Goal: Task Accomplishment & Management: Manage account settings

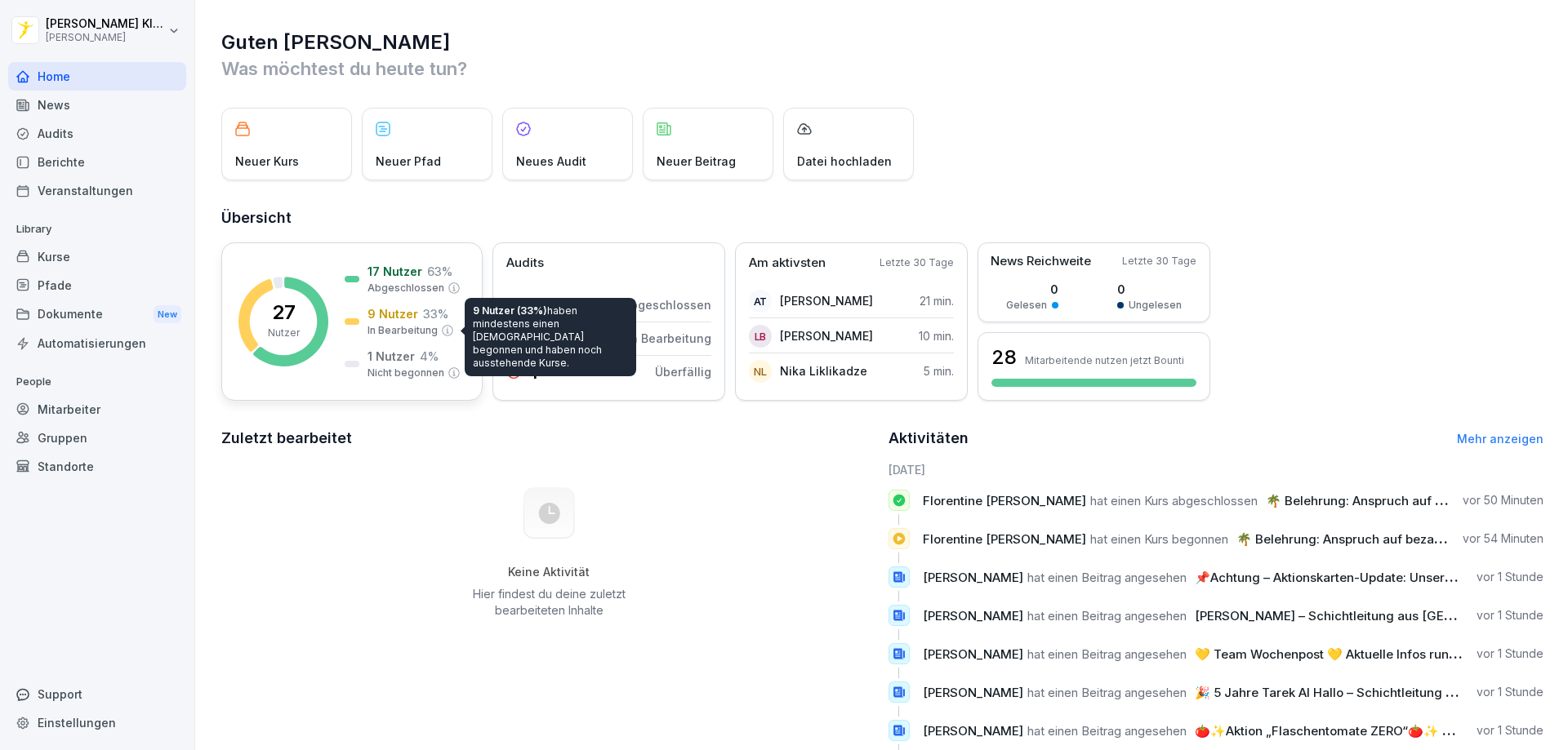
click at [395, 326] on p "In Bearbeitung" at bounding box center [402, 330] width 70 height 15
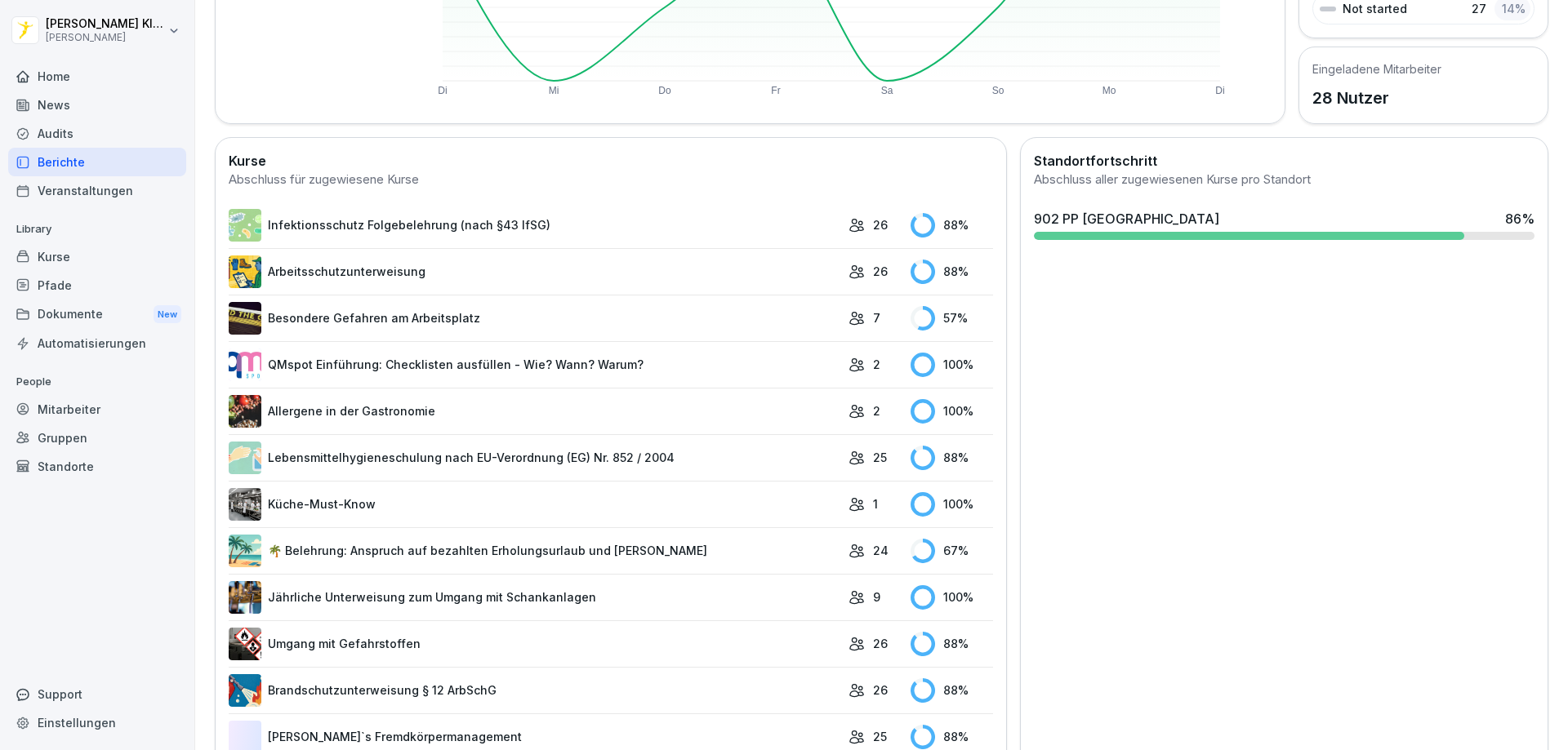
scroll to position [387, 0]
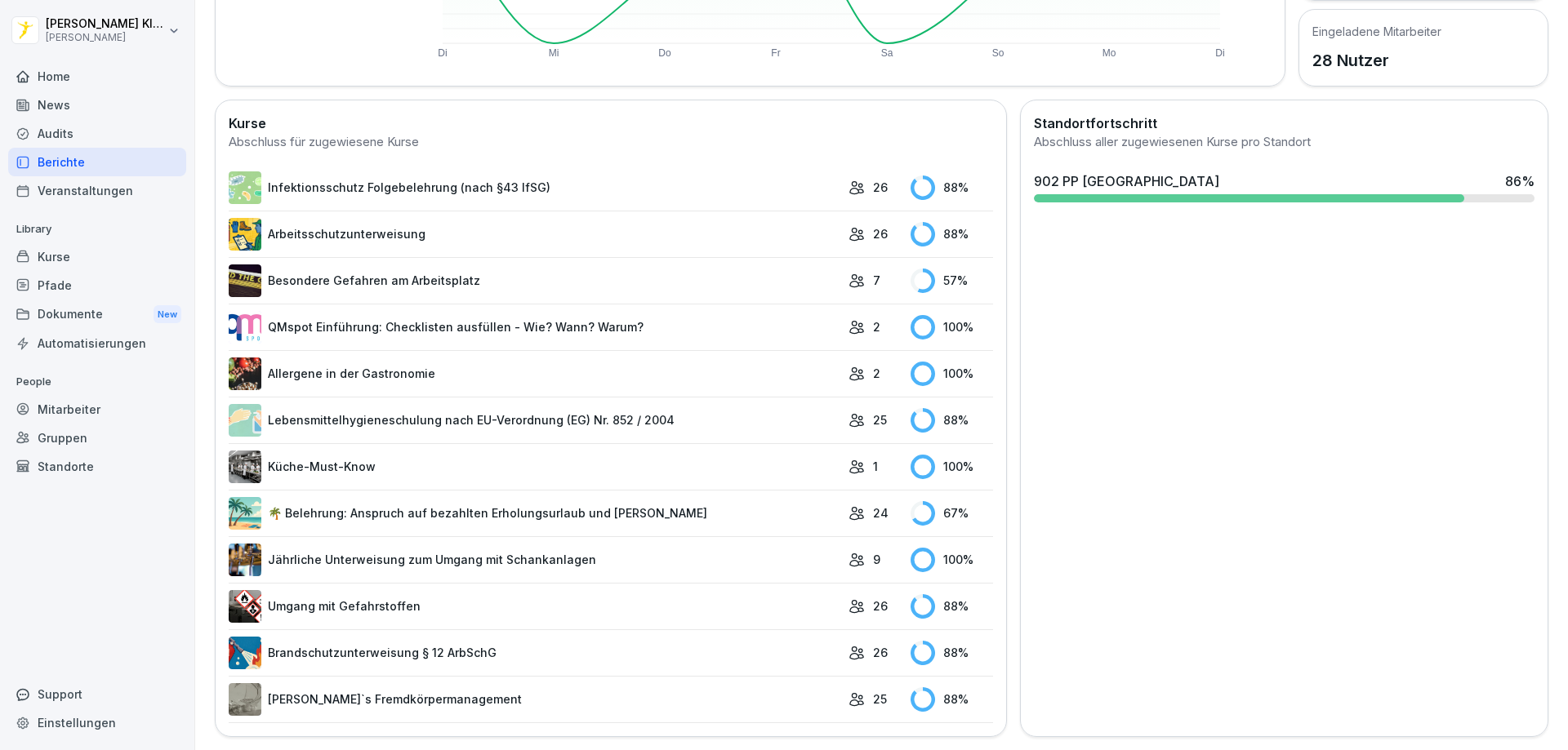
click at [726, 226] on link "Arbeitsschutzunterweisung" at bounding box center [535, 234] width 612 height 33
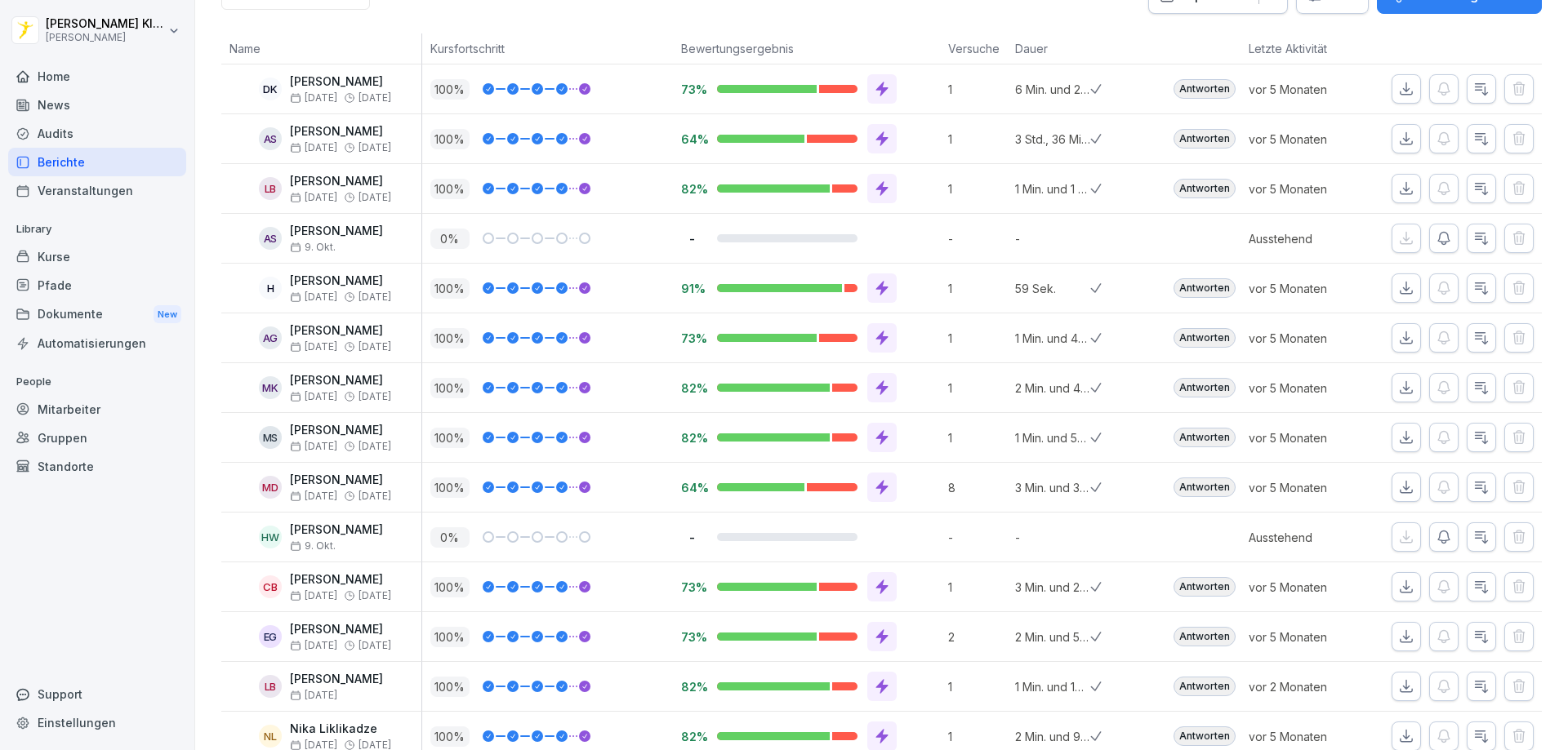
scroll to position [247, 0]
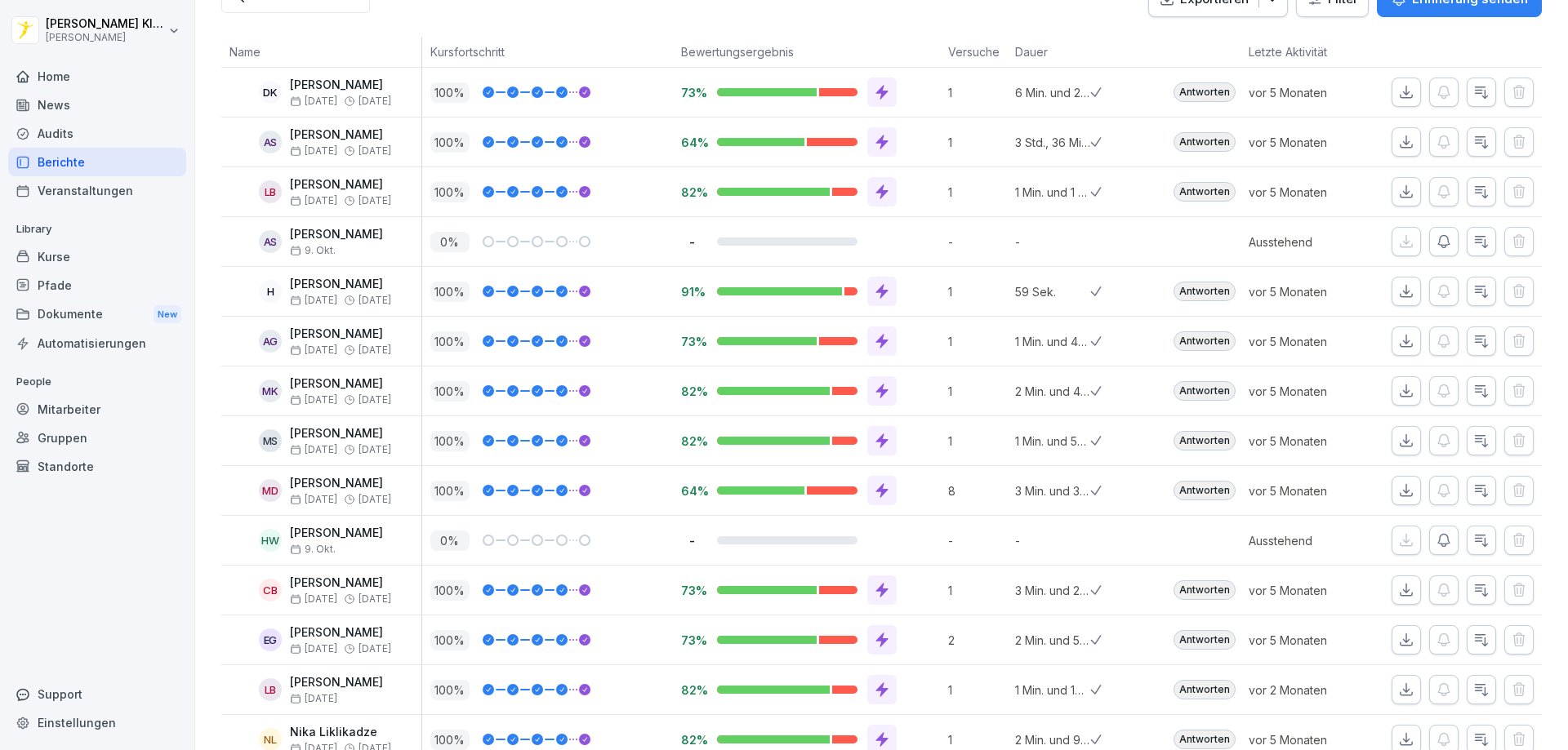
click at [76, 166] on div "Berichte" at bounding box center [97, 162] width 178 height 28
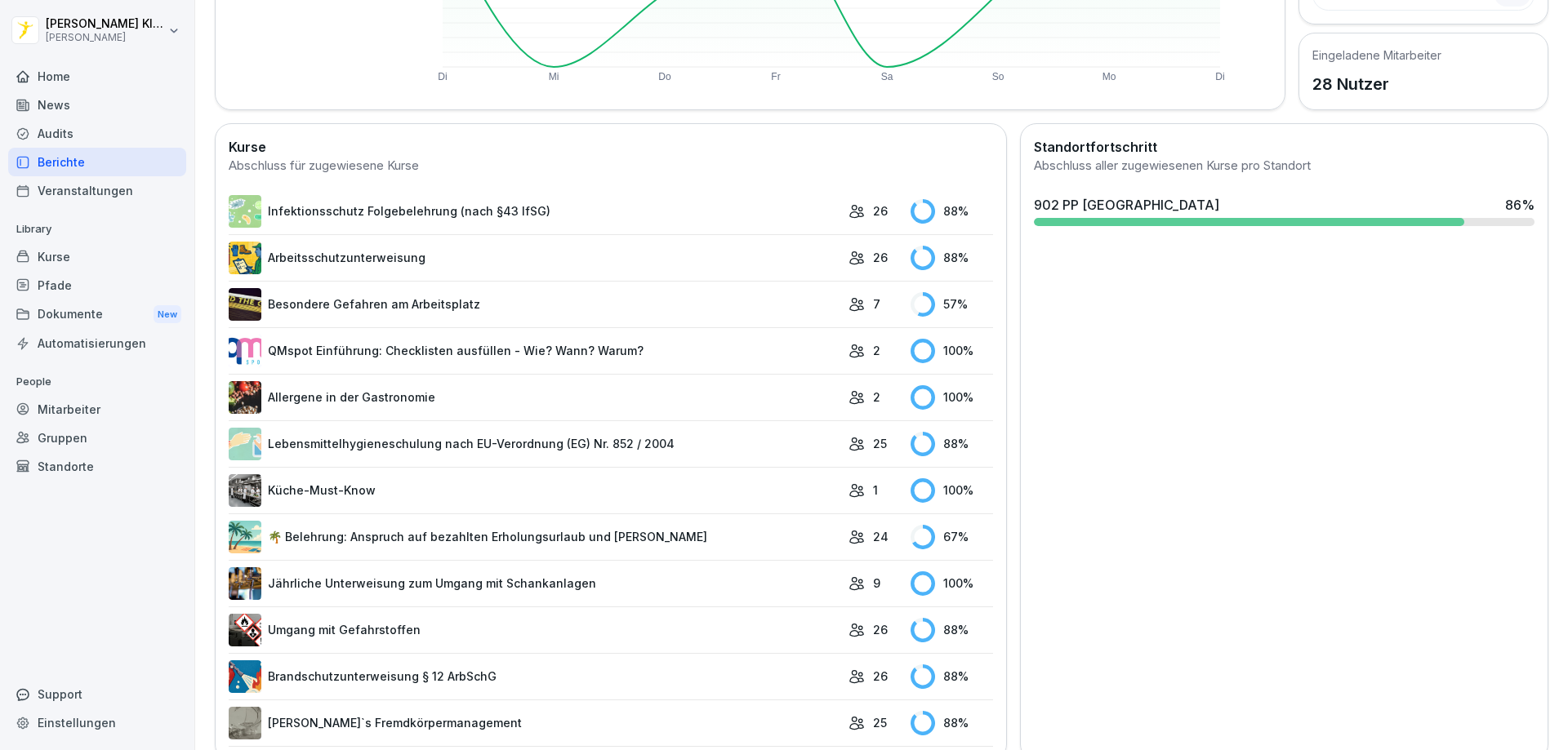
scroll to position [387, 0]
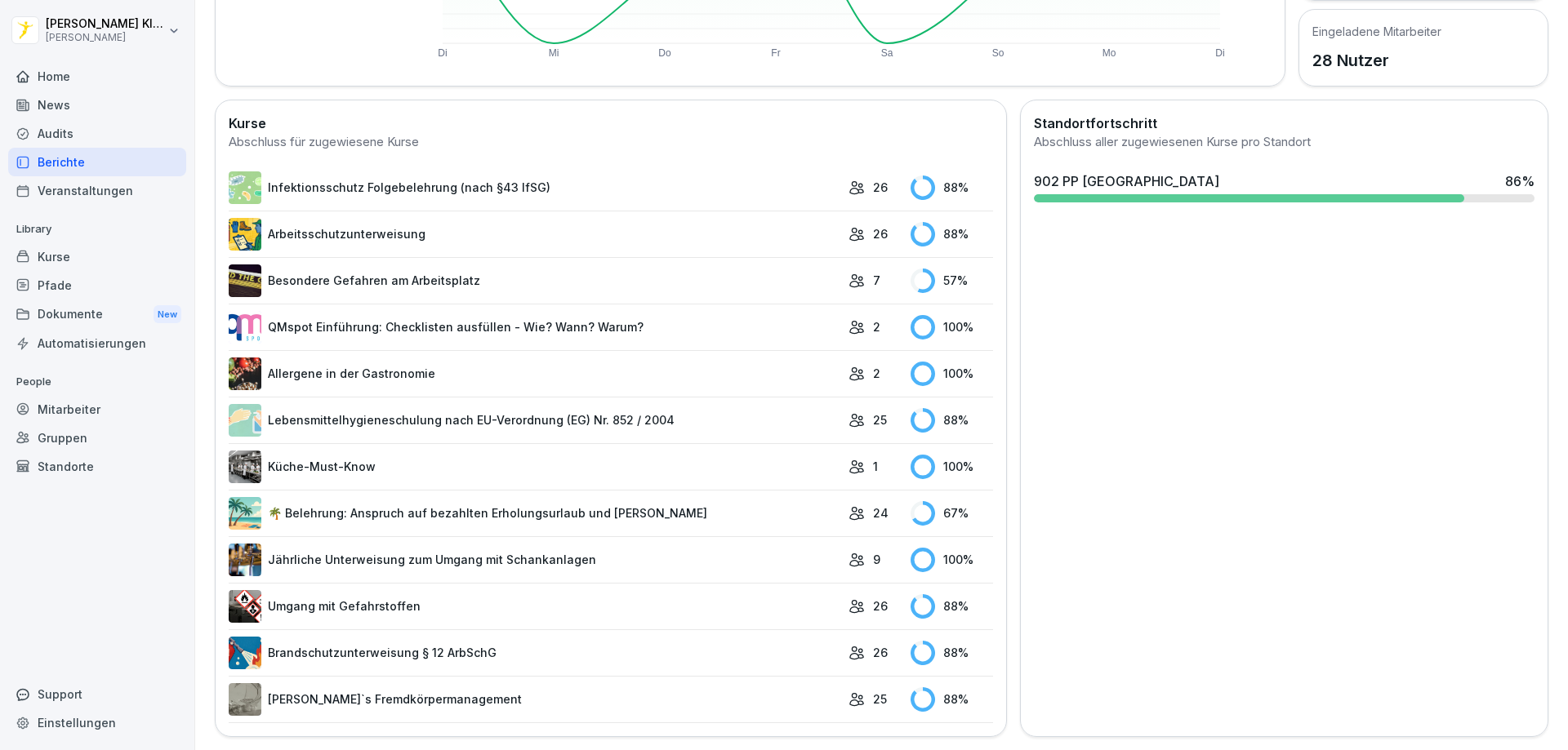
click at [510, 272] on link "Besondere Gefahren am Arbeitsplatz" at bounding box center [535, 281] width 612 height 33
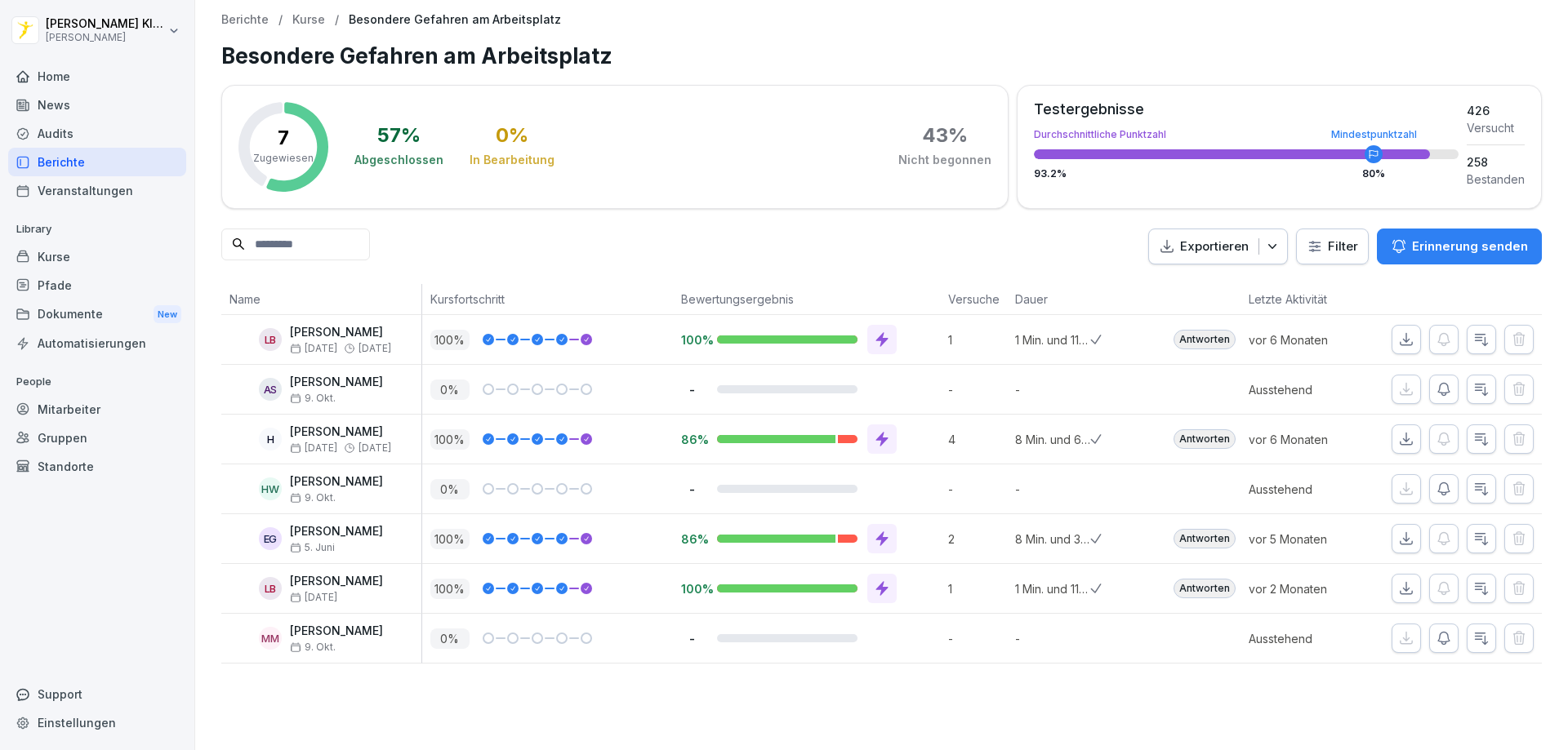
click at [68, 152] on div "Berichte" at bounding box center [97, 162] width 178 height 28
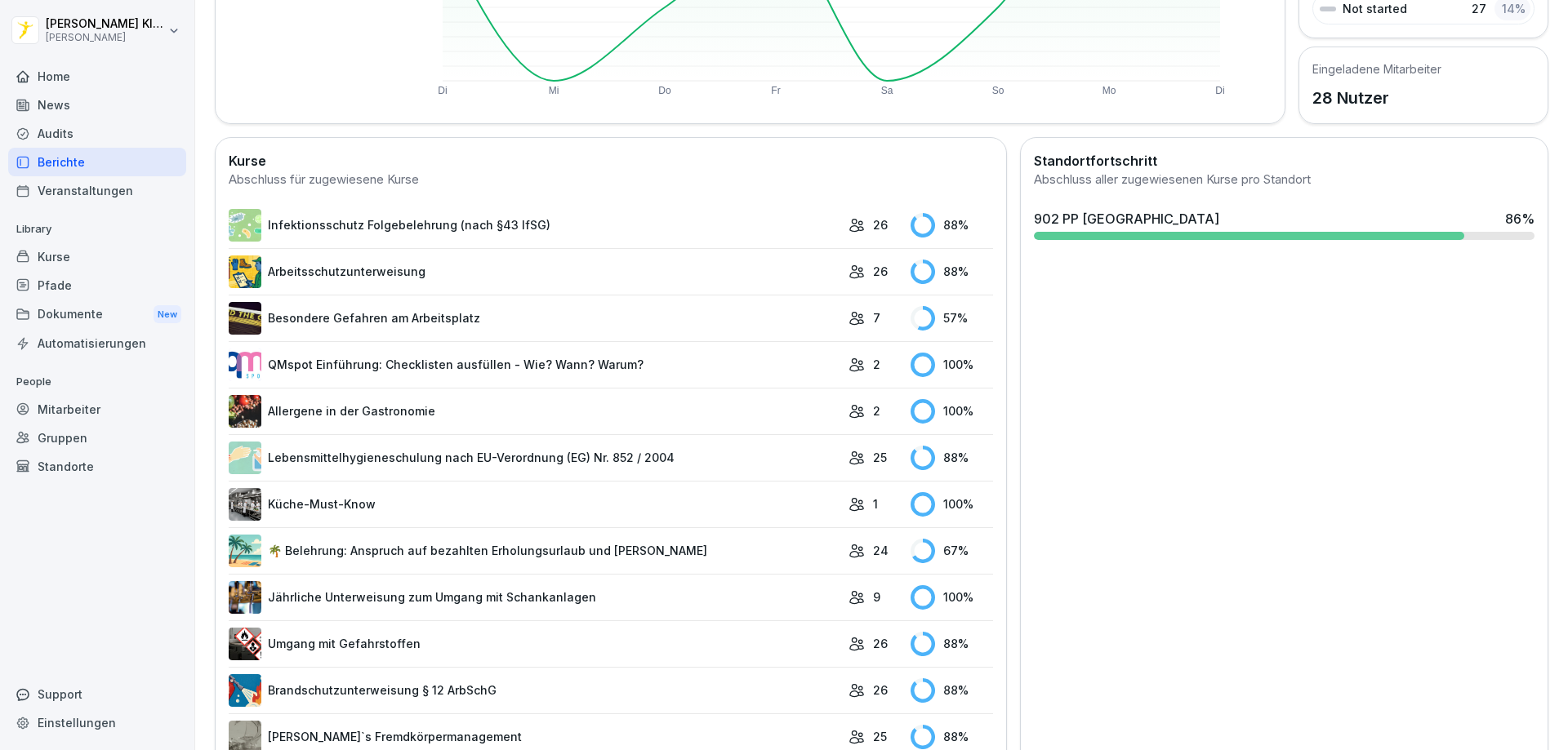
scroll to position [387, 0]
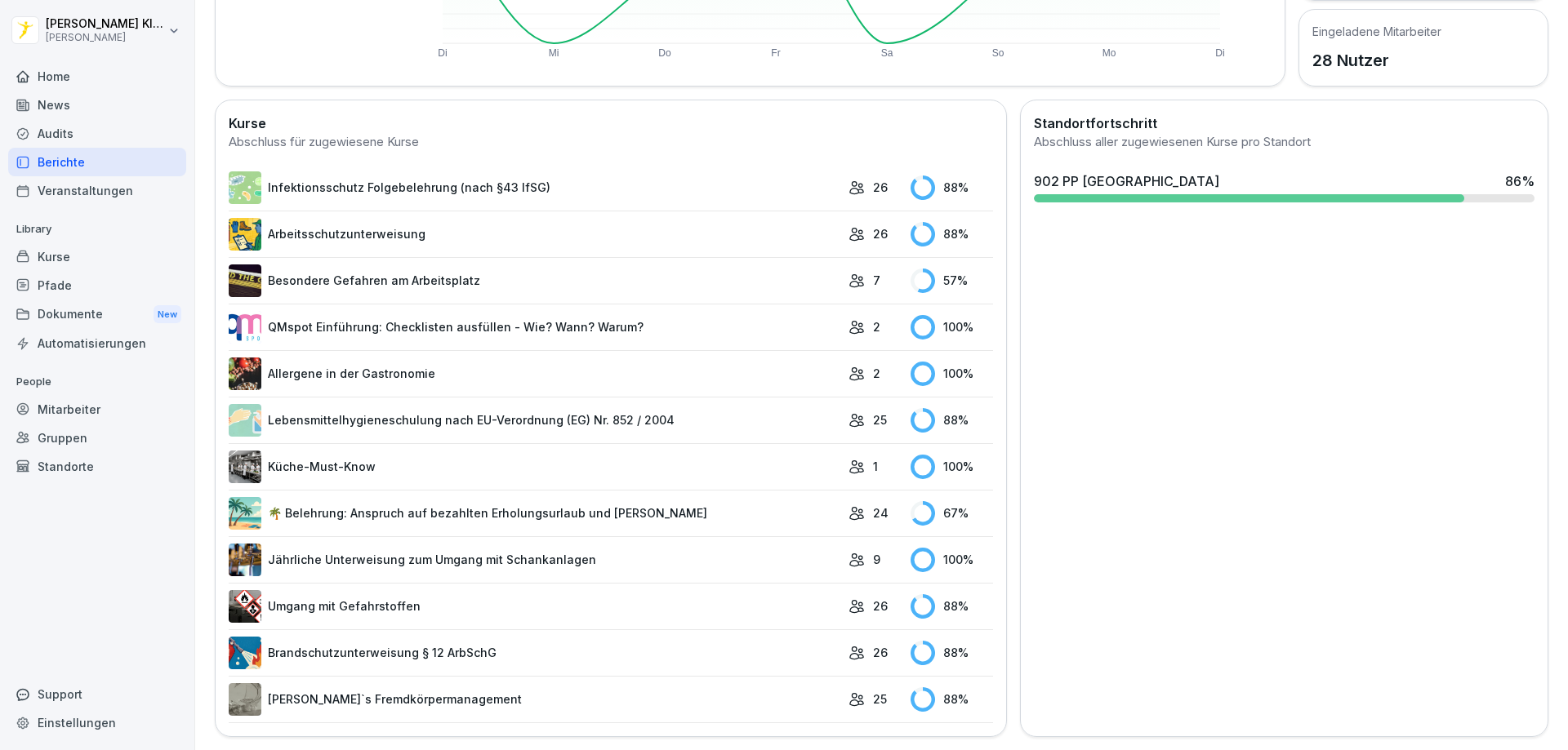
click at [478, 501] on link "🌴 Belehrung: Anspruch auf bezahlten Erholungsurlaub und [PERSON_NAME]" at bounding box center [535, 514] width 612 height 33
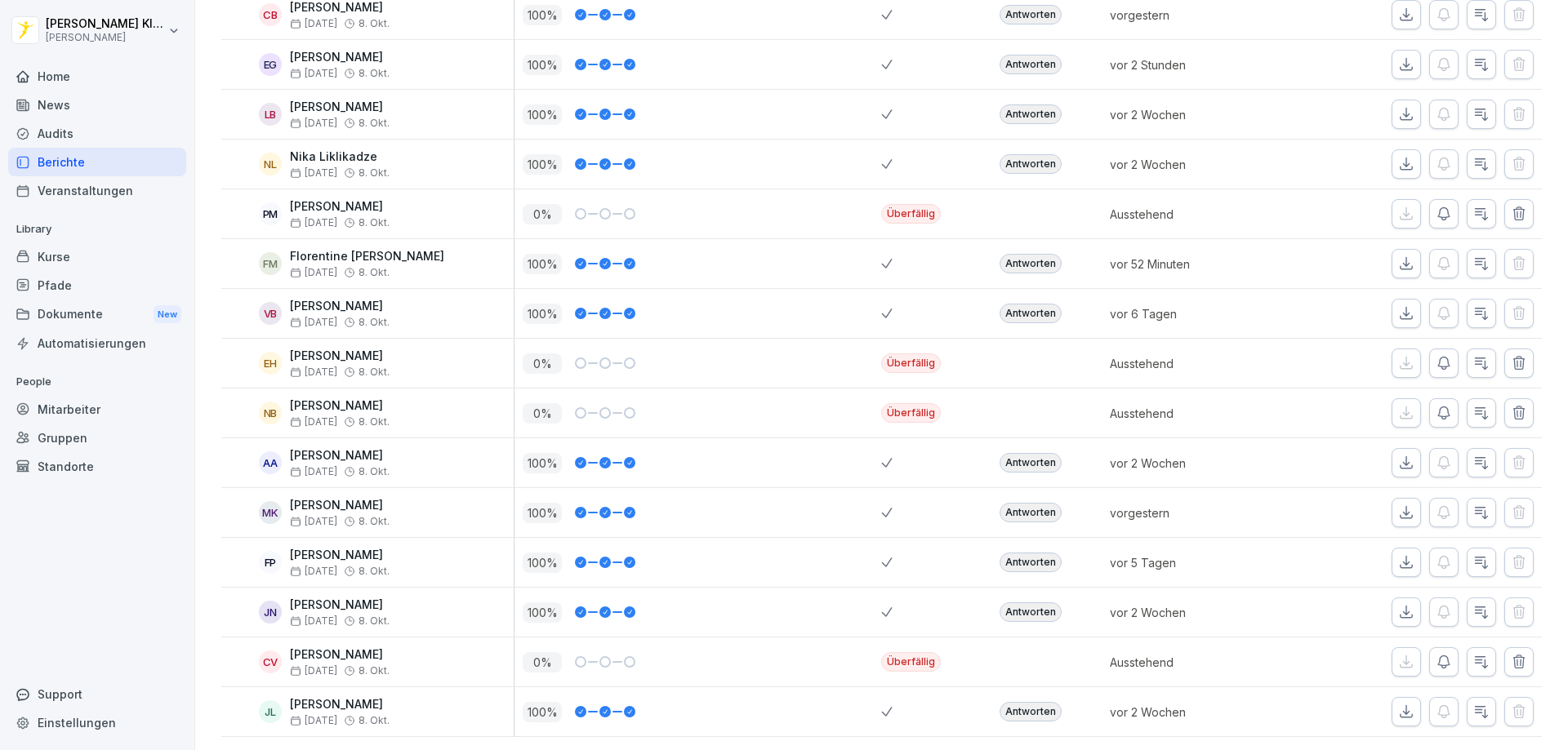
scroll to position [800, 0]
click at [1436, 654] on icon "button" at bounding box center [1444, 662] width 17 height 17
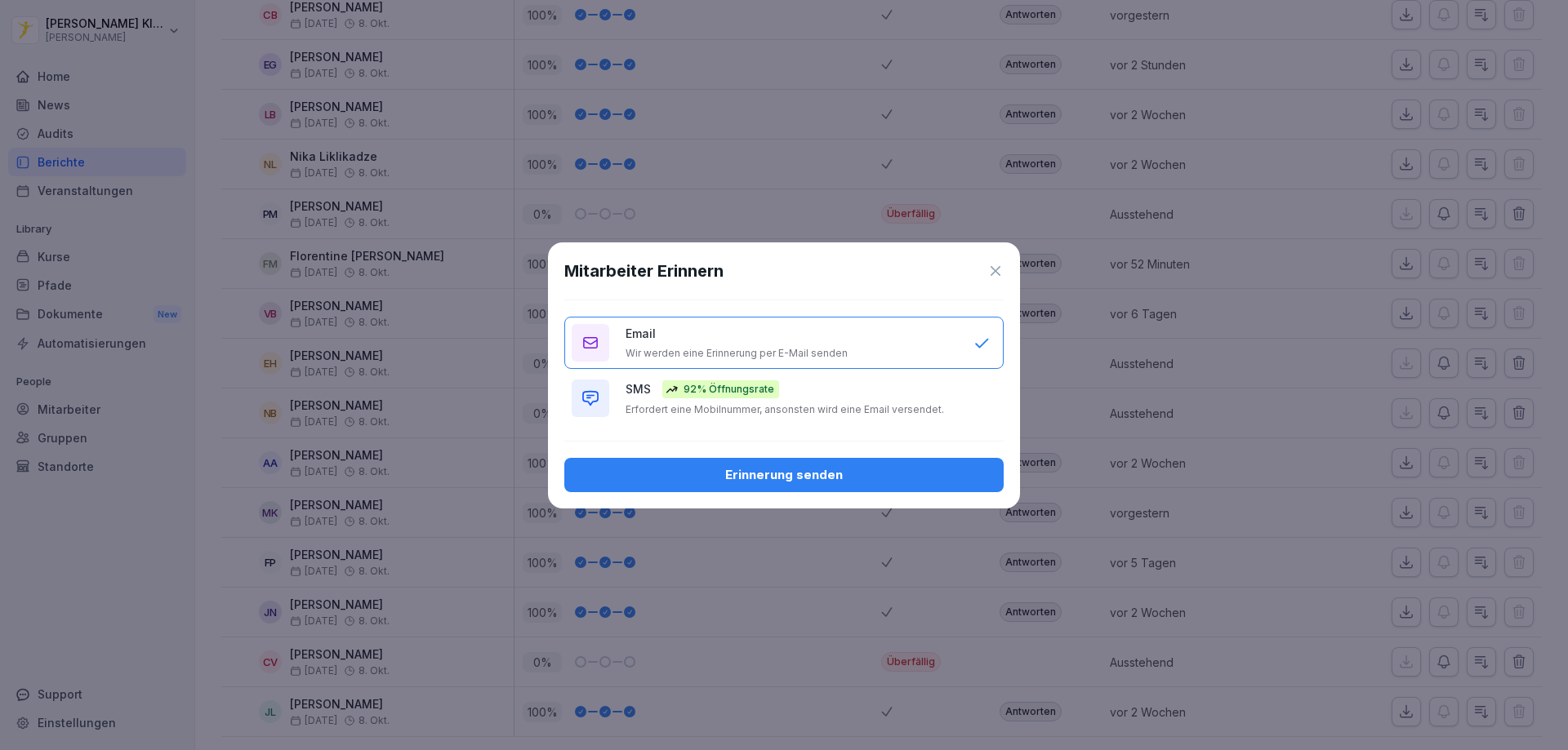
click at [872, 409] on p "Erfordert eine Mobilnummer, ansonsten wird eine Email versendet." at bounding box center [784, 409] width 319 height 13
click at [834, 477] on div "Erinnerung senden" at bounding box center [784, 476] width 413 height 18
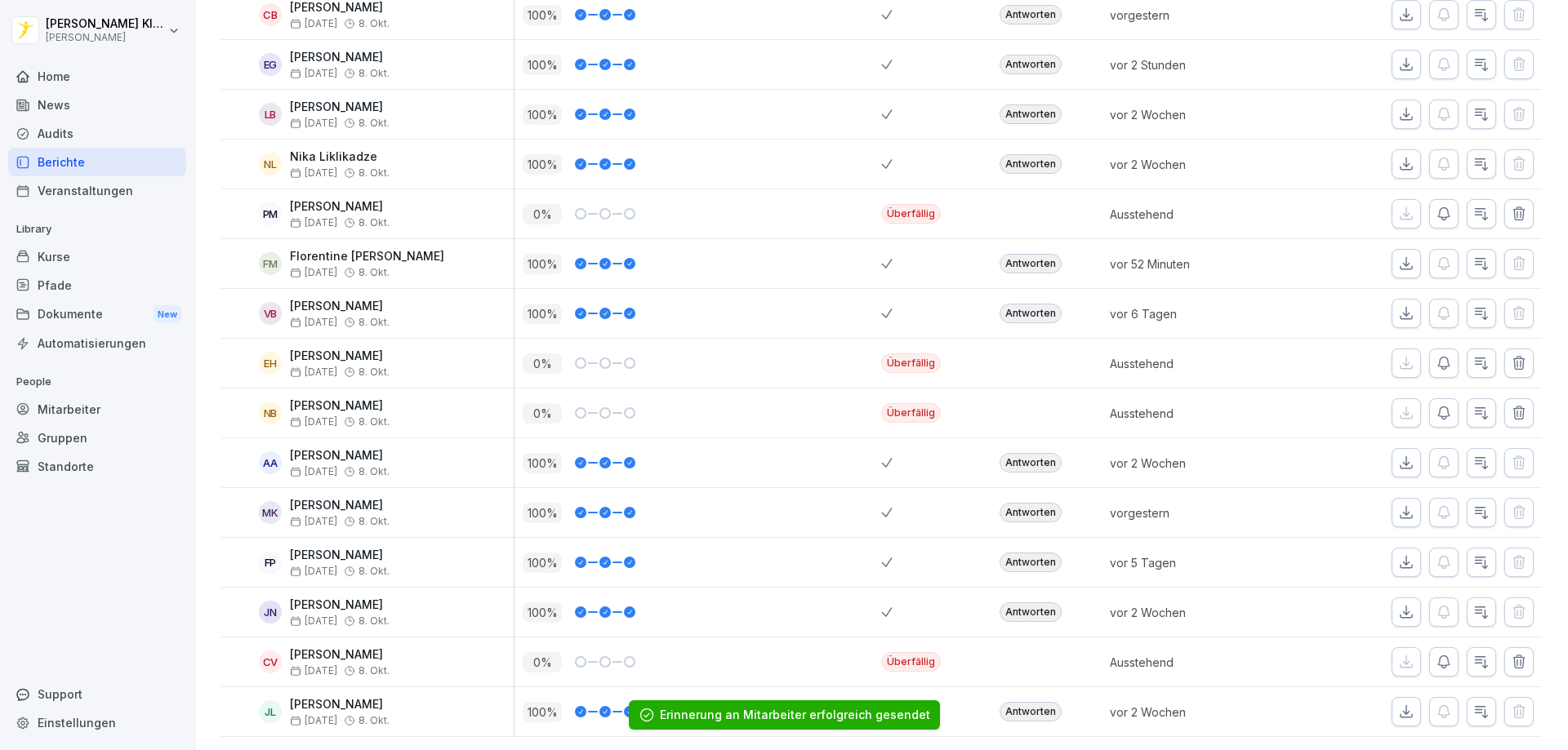
click at [1436, 654] on icon "button" at bounding box center [1444, 662] width 17 height 17
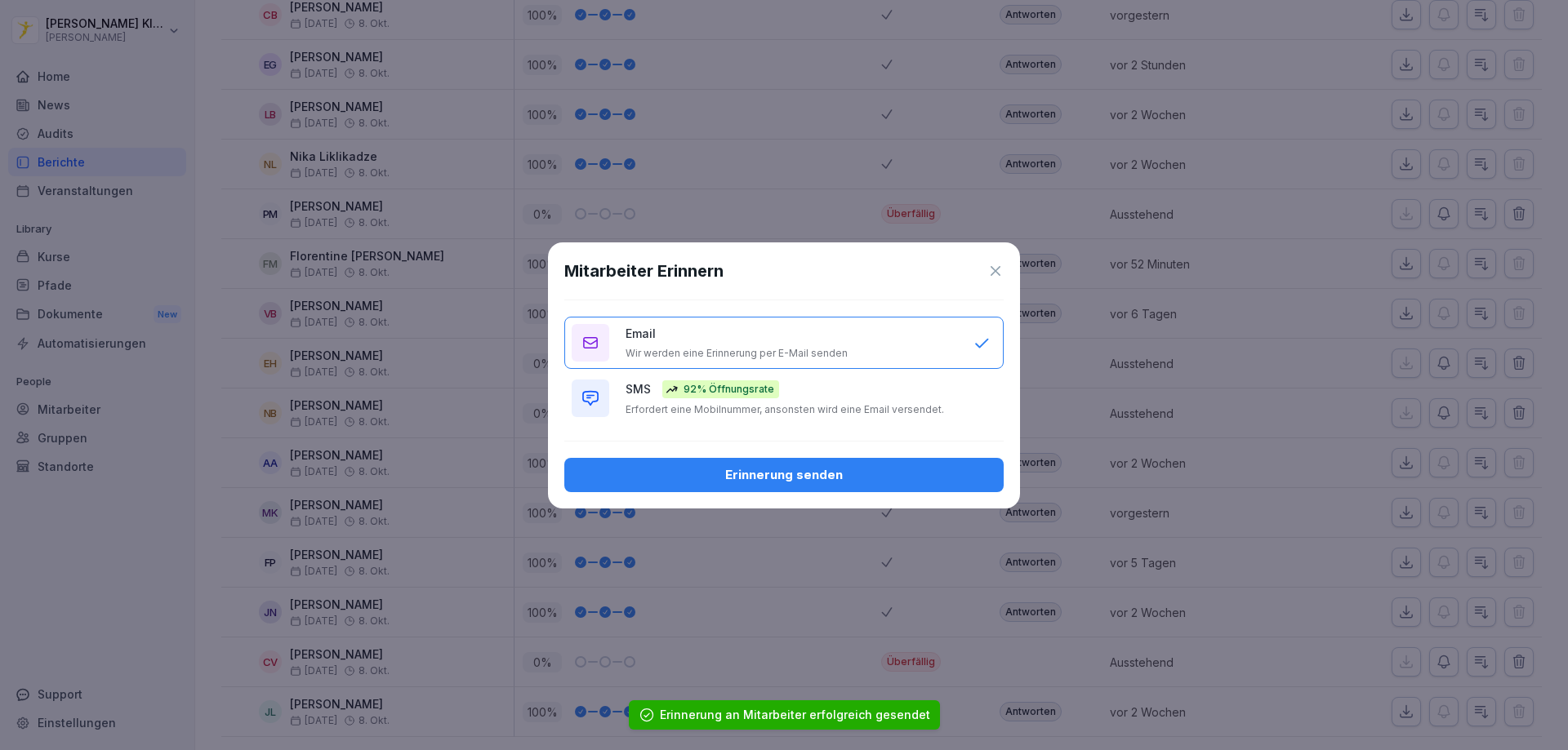
click at [741, 339] on div "Email Wir werden eine Erinnerung per E-Mail senden" at bounding box center [791, 342] width 332 height 35
click at [816, 481] on div "Erinnerung senden" at bounding box center [784, 476] width 413 height 18
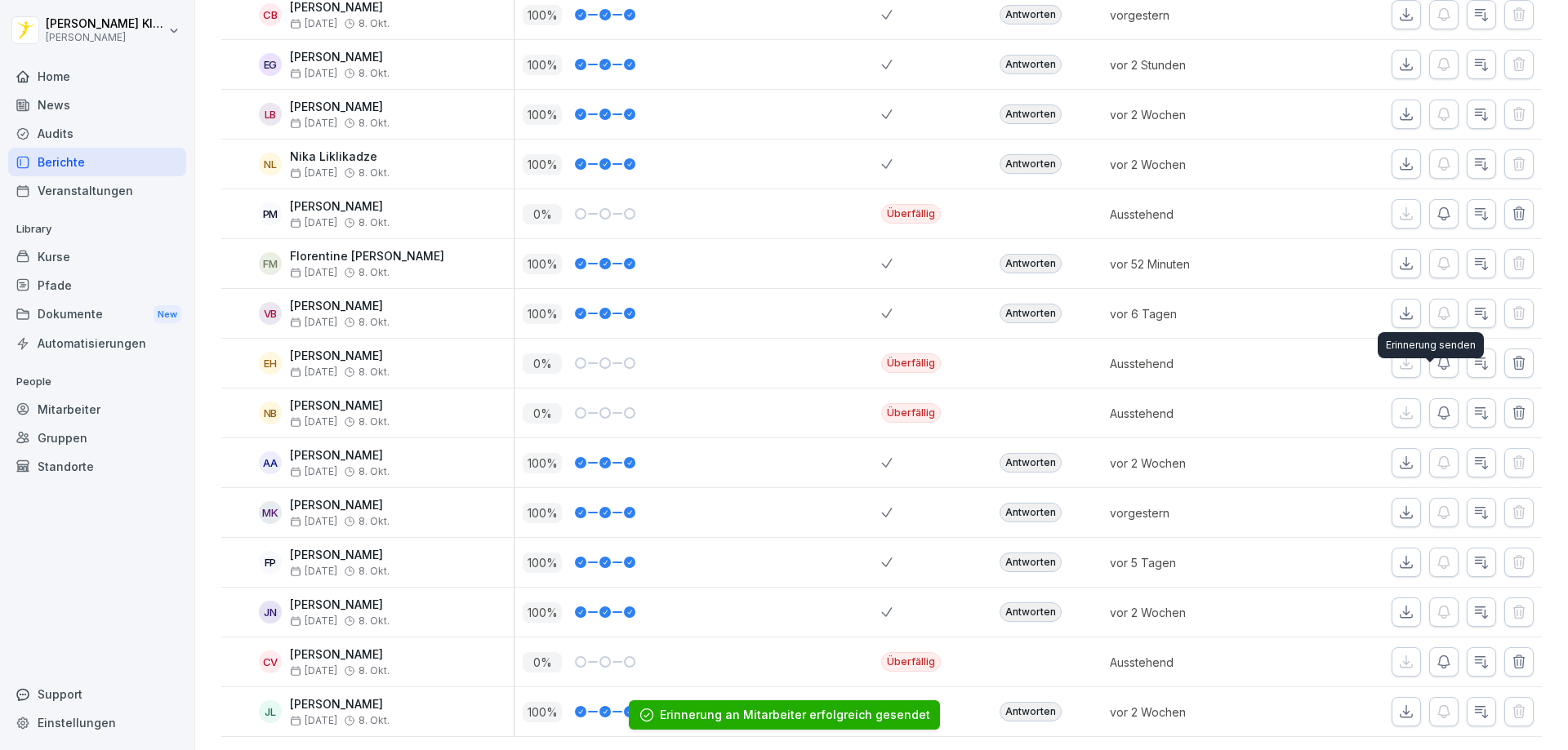
click at [1441, 398] on button "button" at bounding box center [1444, 413] width 29 height 29
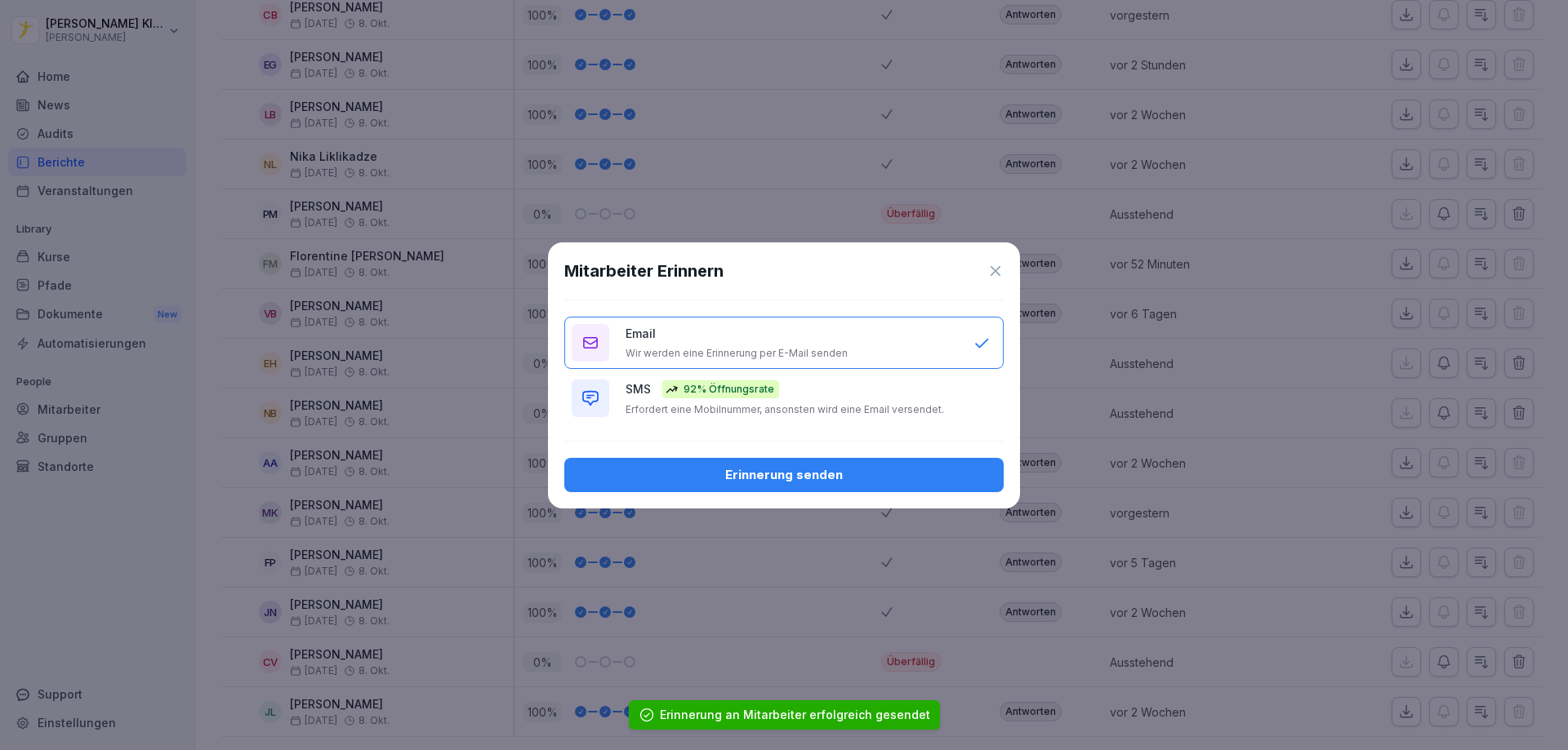
click at [837, 481] on div "Erinnerung senden" at bounding box center [784, 476] width 413 height 18
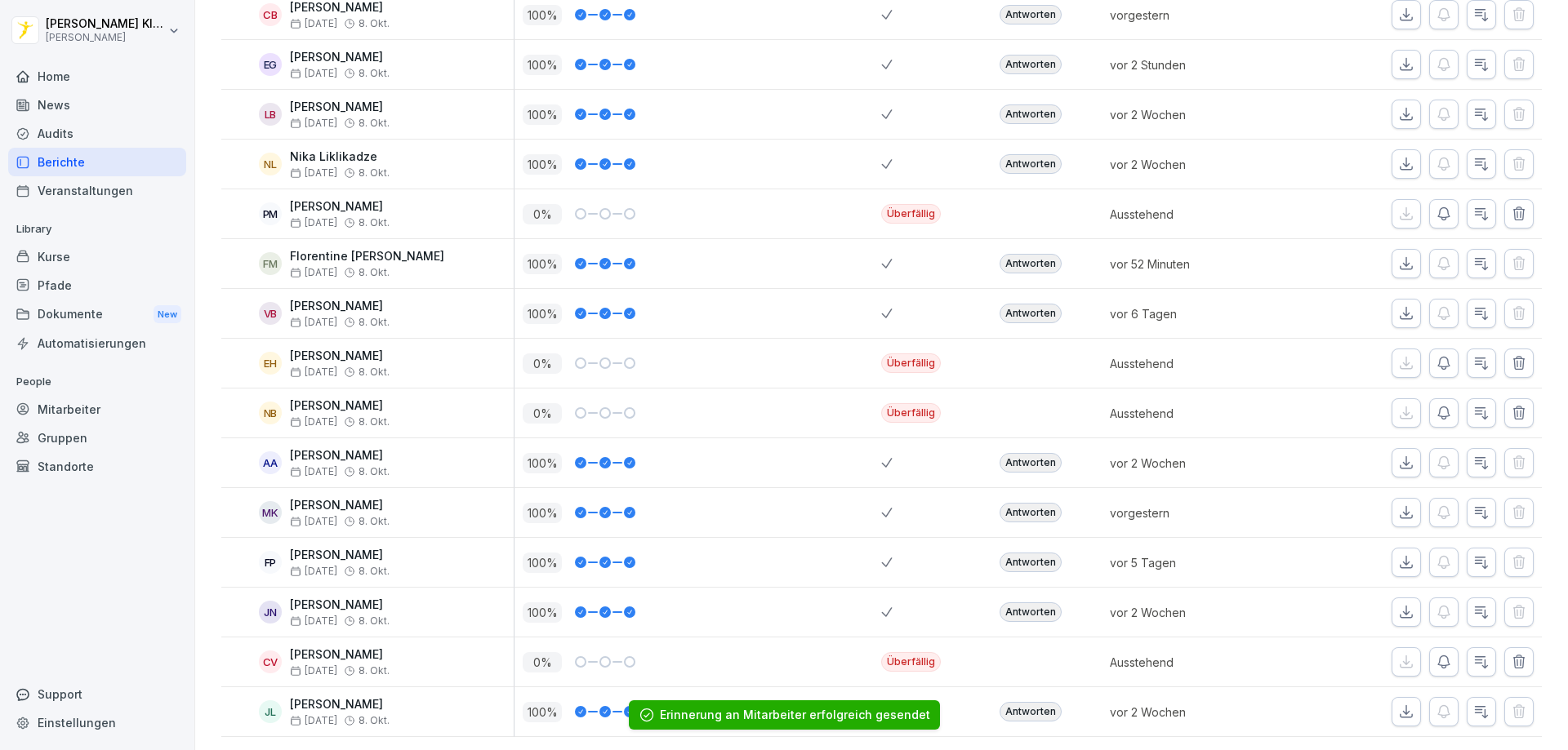
click at [1438, 405] on icon "button" at bounding box center [1444, 413] width 17 height 17
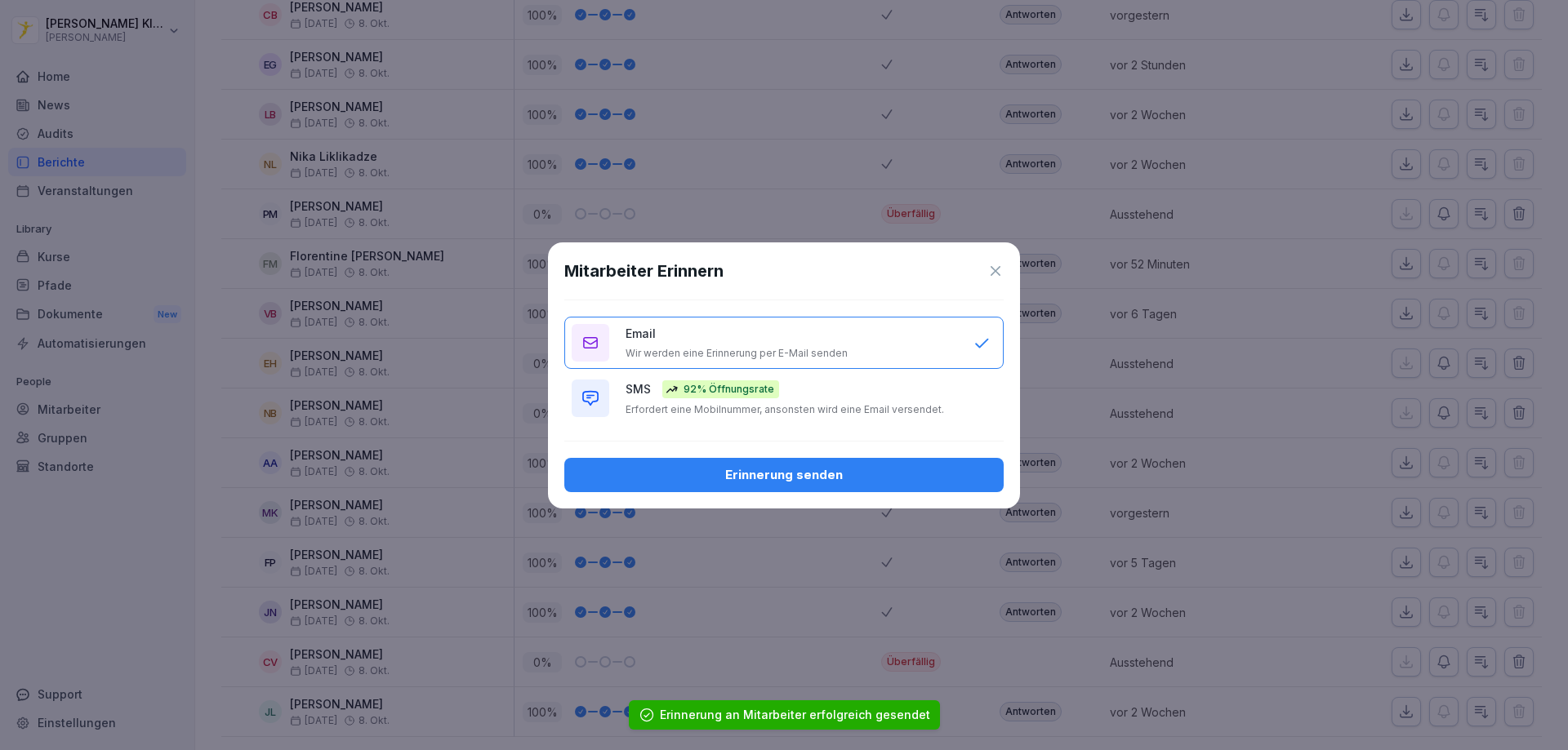
click at [732, 398] on div "SMS 92% Öffnungsrate Erfordert eine Mobilnummer, ansonsten wird eine Email vers…" at bounding box center [791, 397] width 332 height 36
click at [812, 477] on div "Erinnerung senden" at bounding box center [784, 476] width 413 height 18
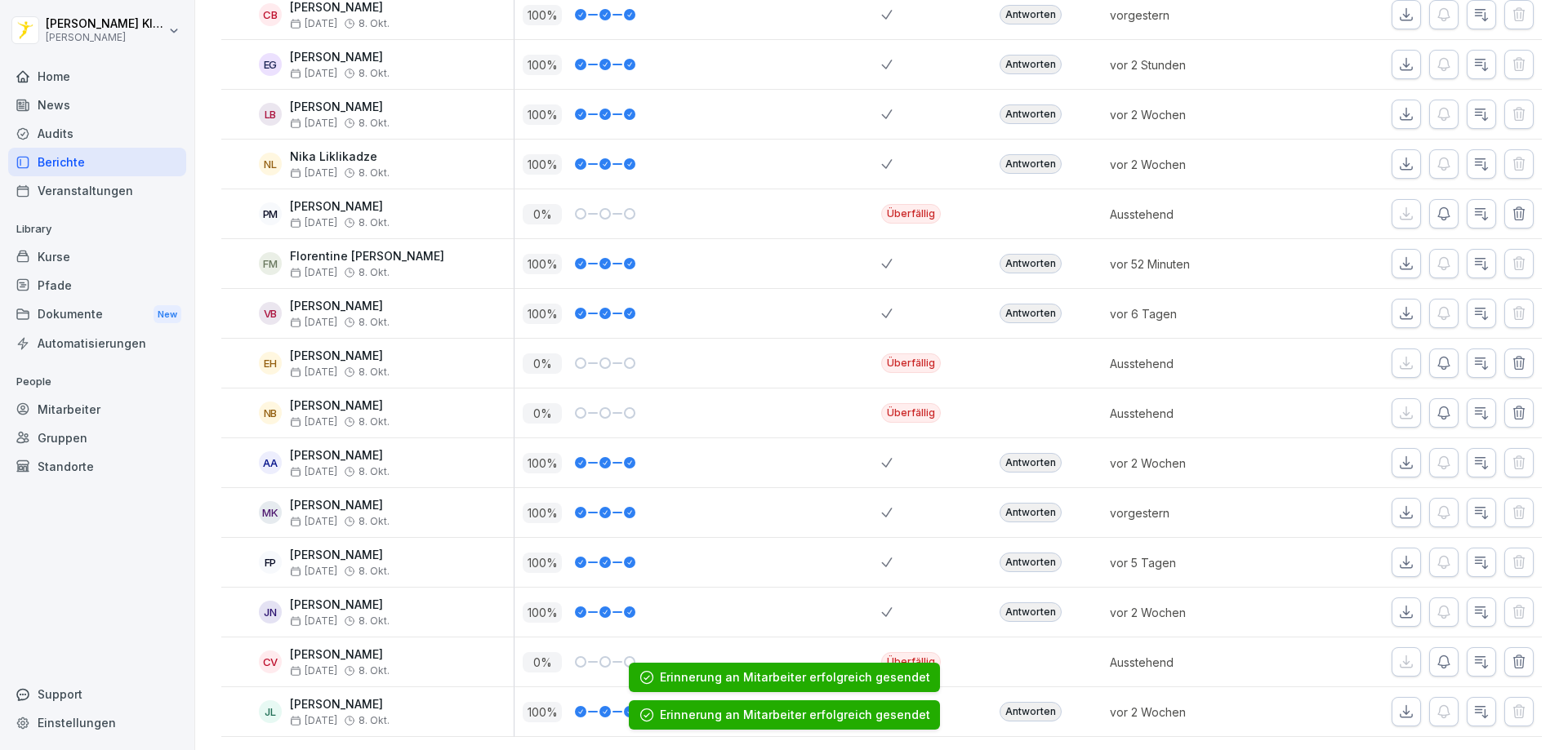
click at [1438, 355] on icon "button" at bounding box center [1444, 364] width 17 height 17
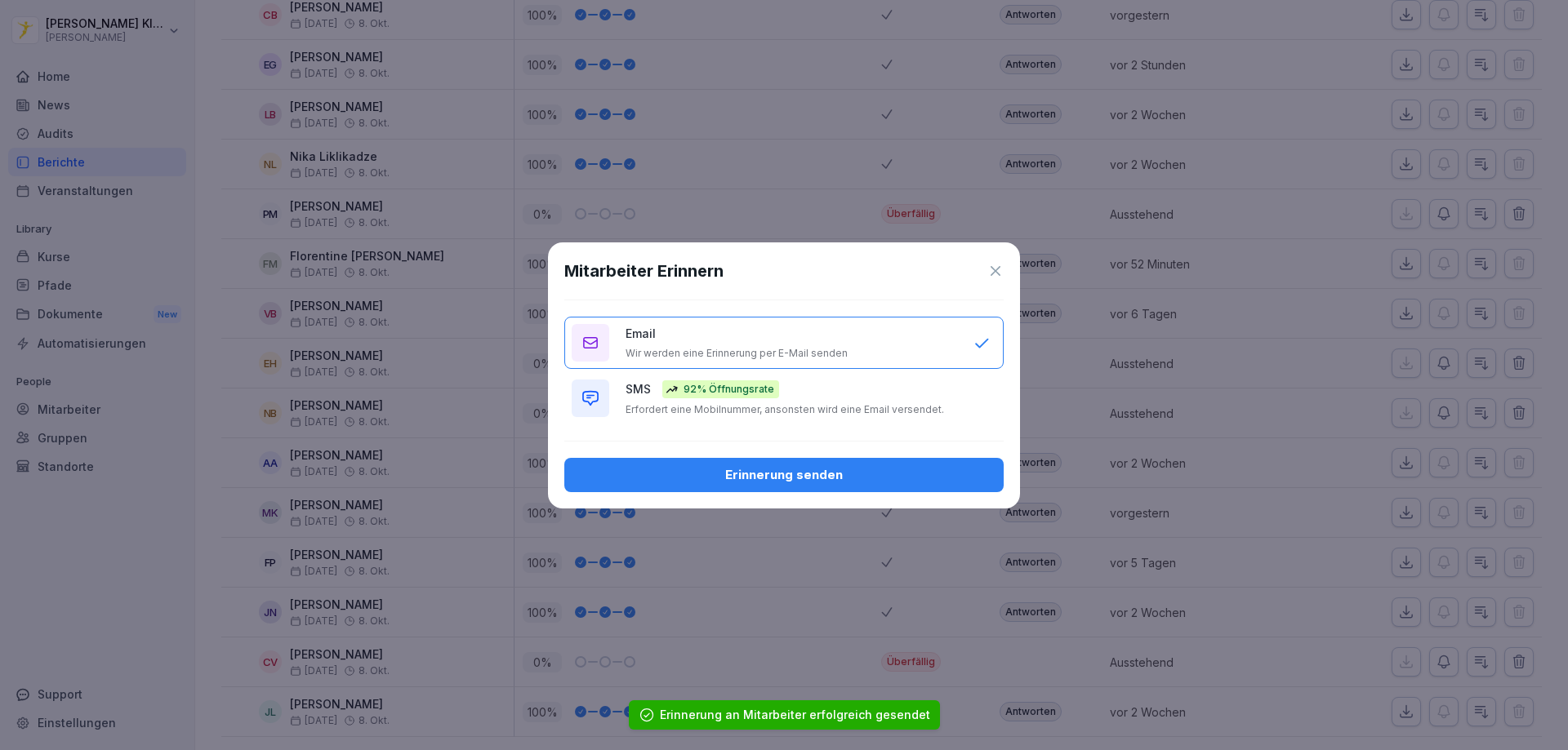
click at [789, 481] on div "Erinnerung senden" at bounding box center [784, 476] width 413 height 18
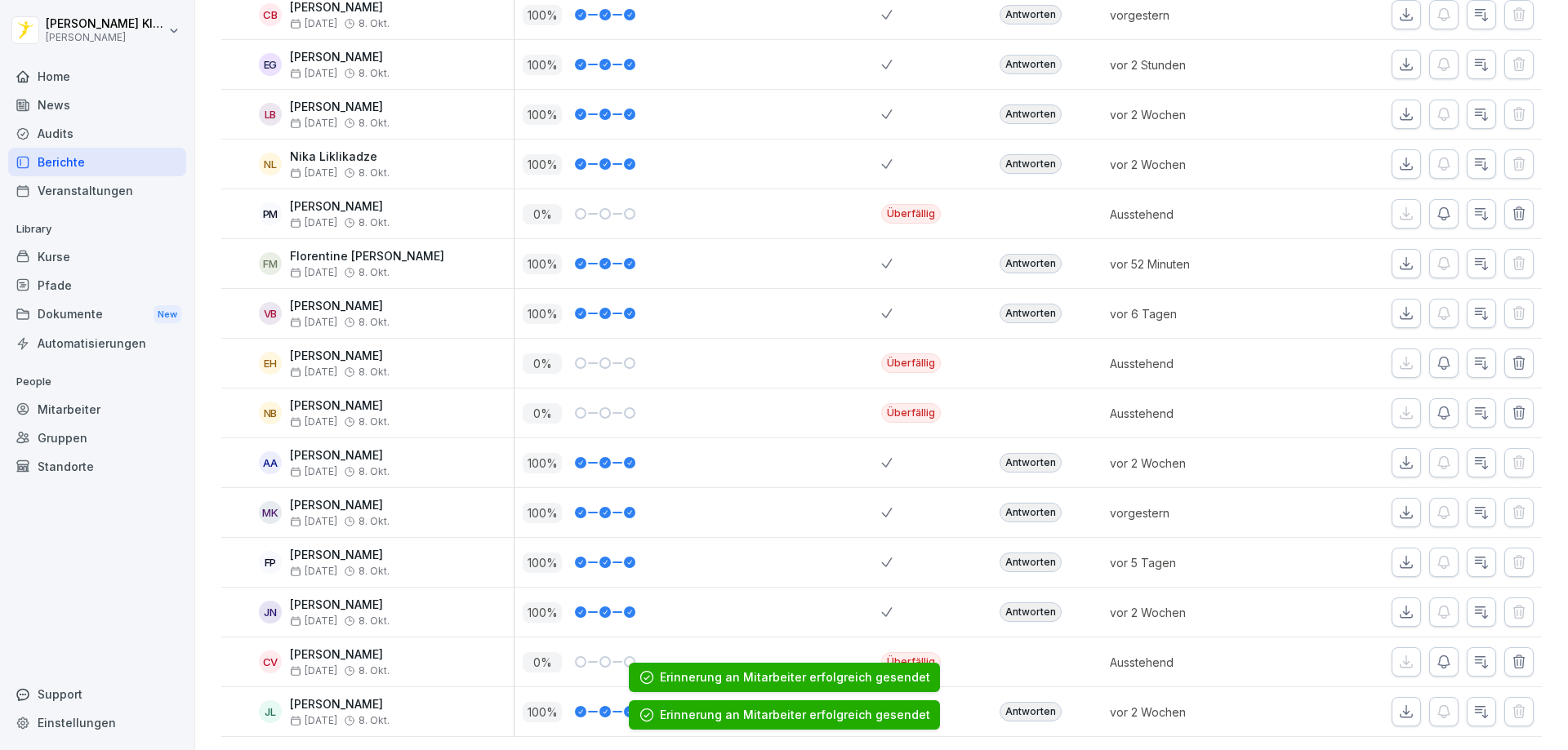
click at [1436, 355] on icon "button" at bounding box center [1444, 364] width 17 height 17
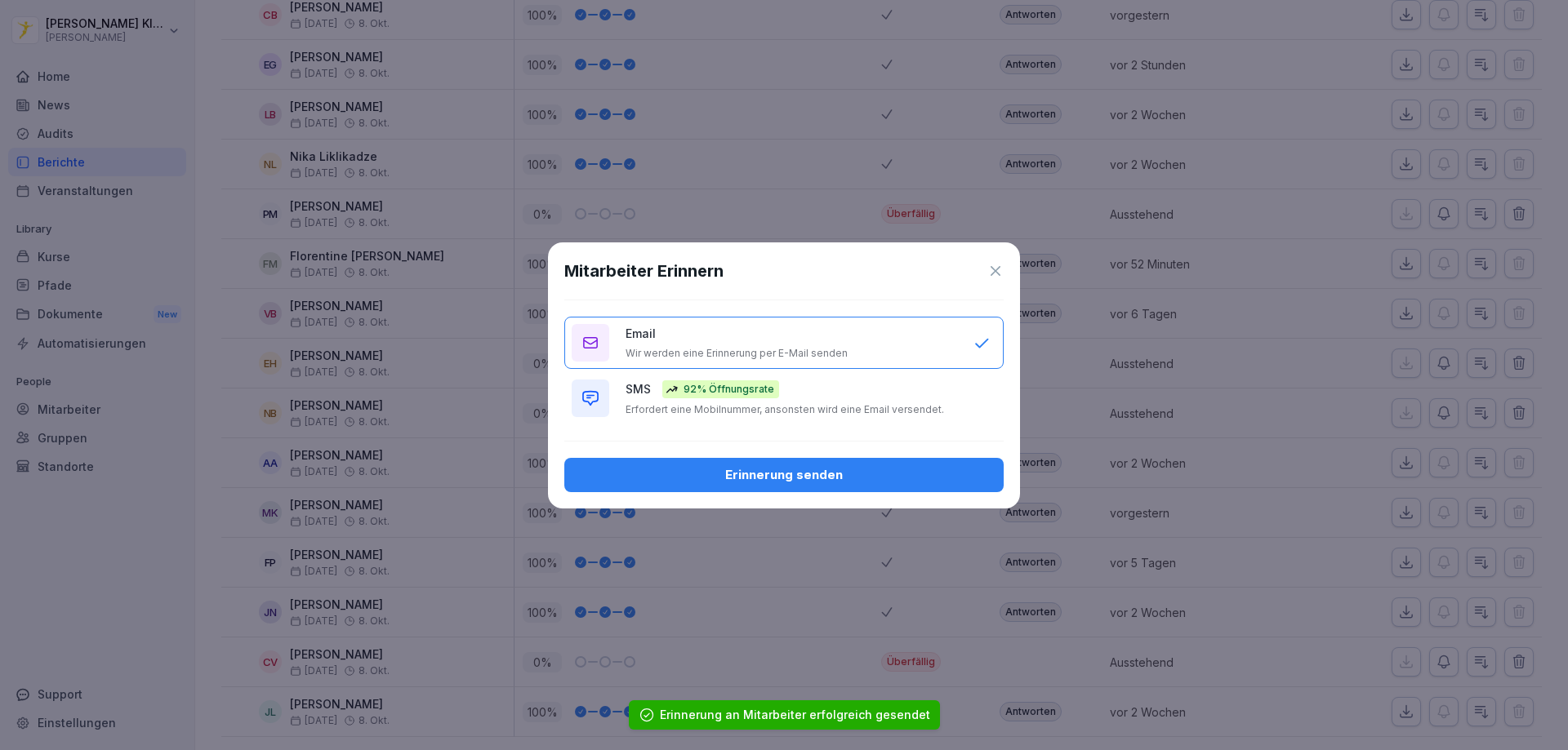
click at [761, 397] on div "92% Öffnungsrate" at bounding box center [720, 389] width 117 height 18
click at [790, 482] on div "Erinnerung senden" at bounding box center [784, 476] width 413 height 18
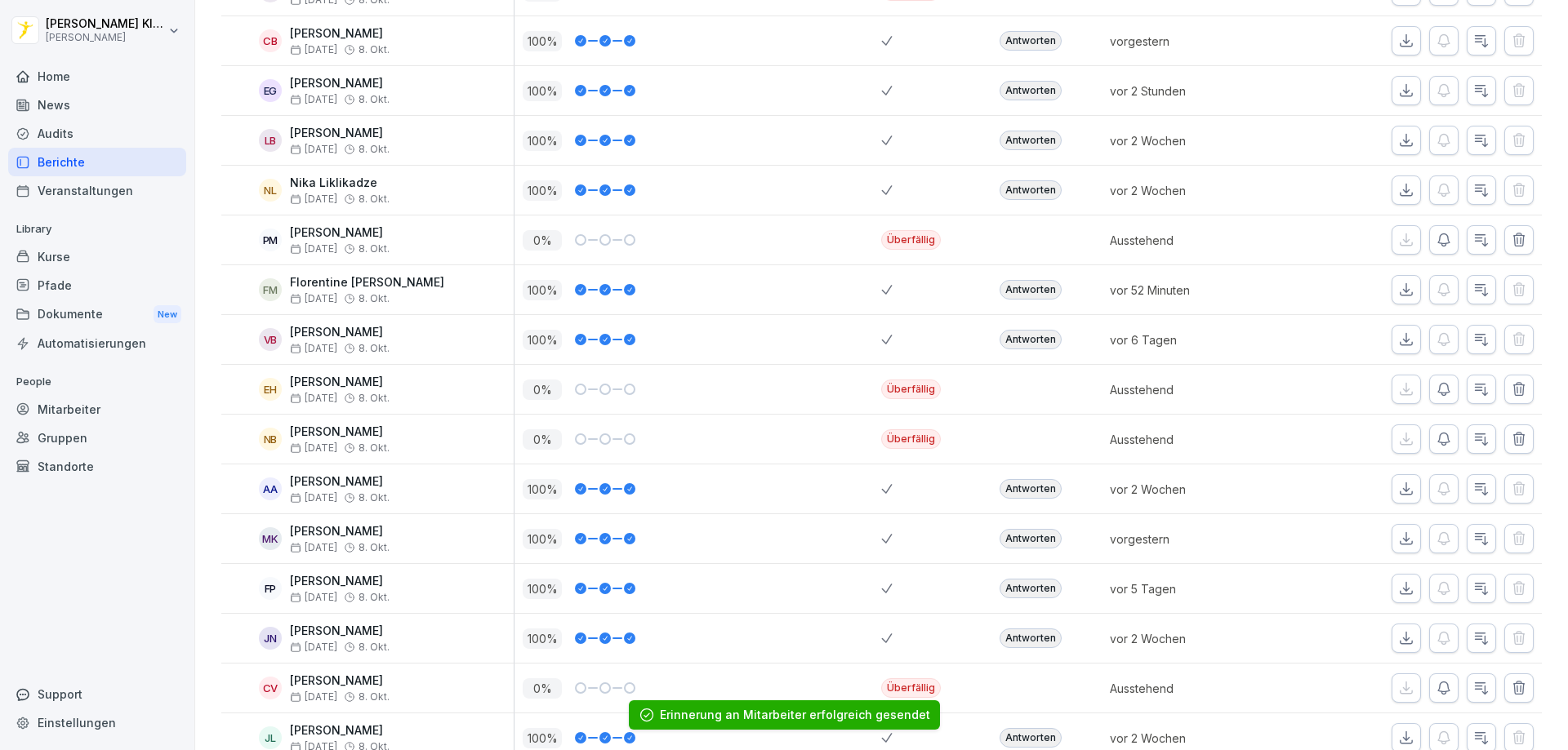
scroll to position [719, 0]
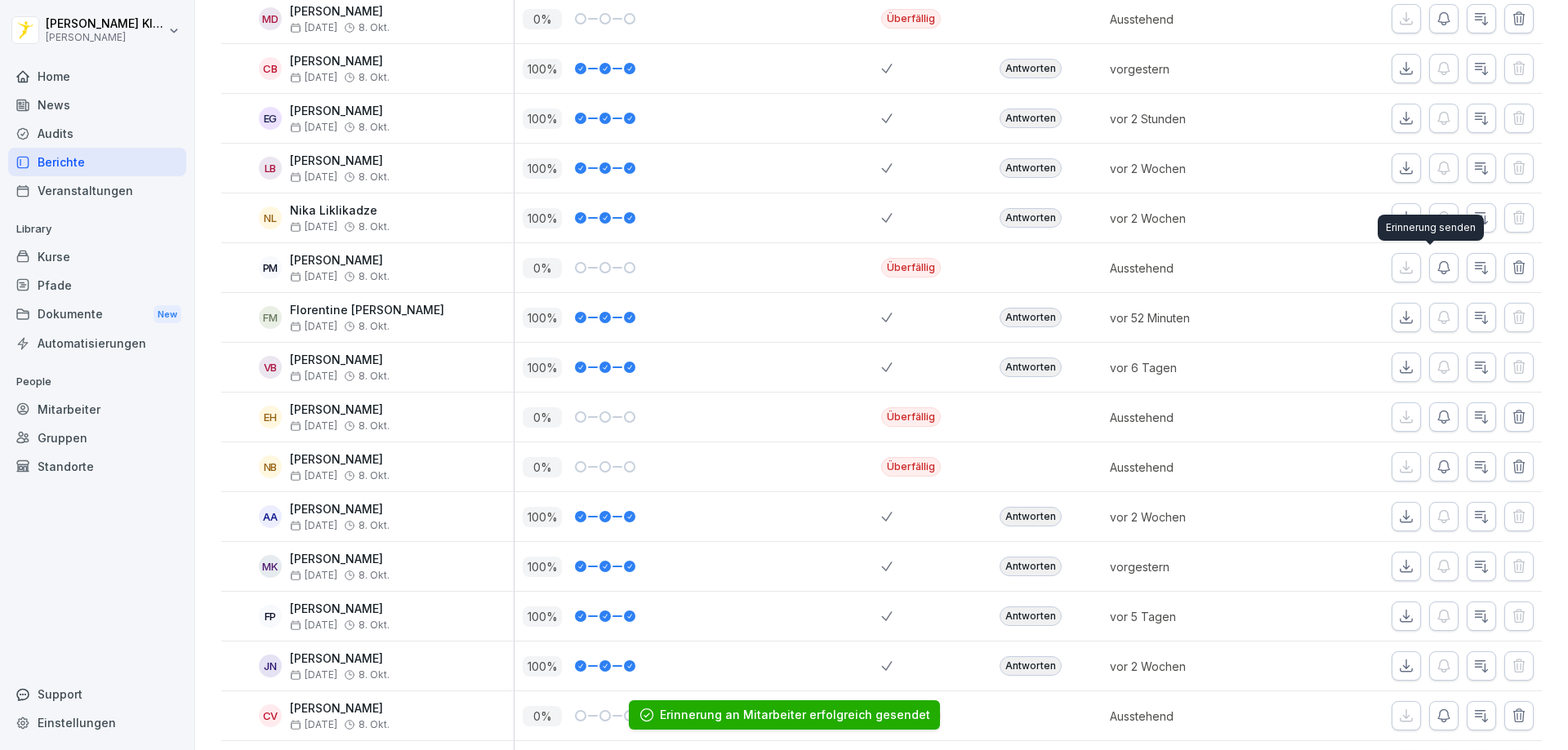
click at [1436, 263] on icon "button" at bounding box center [1444, 268] width 17 height 17
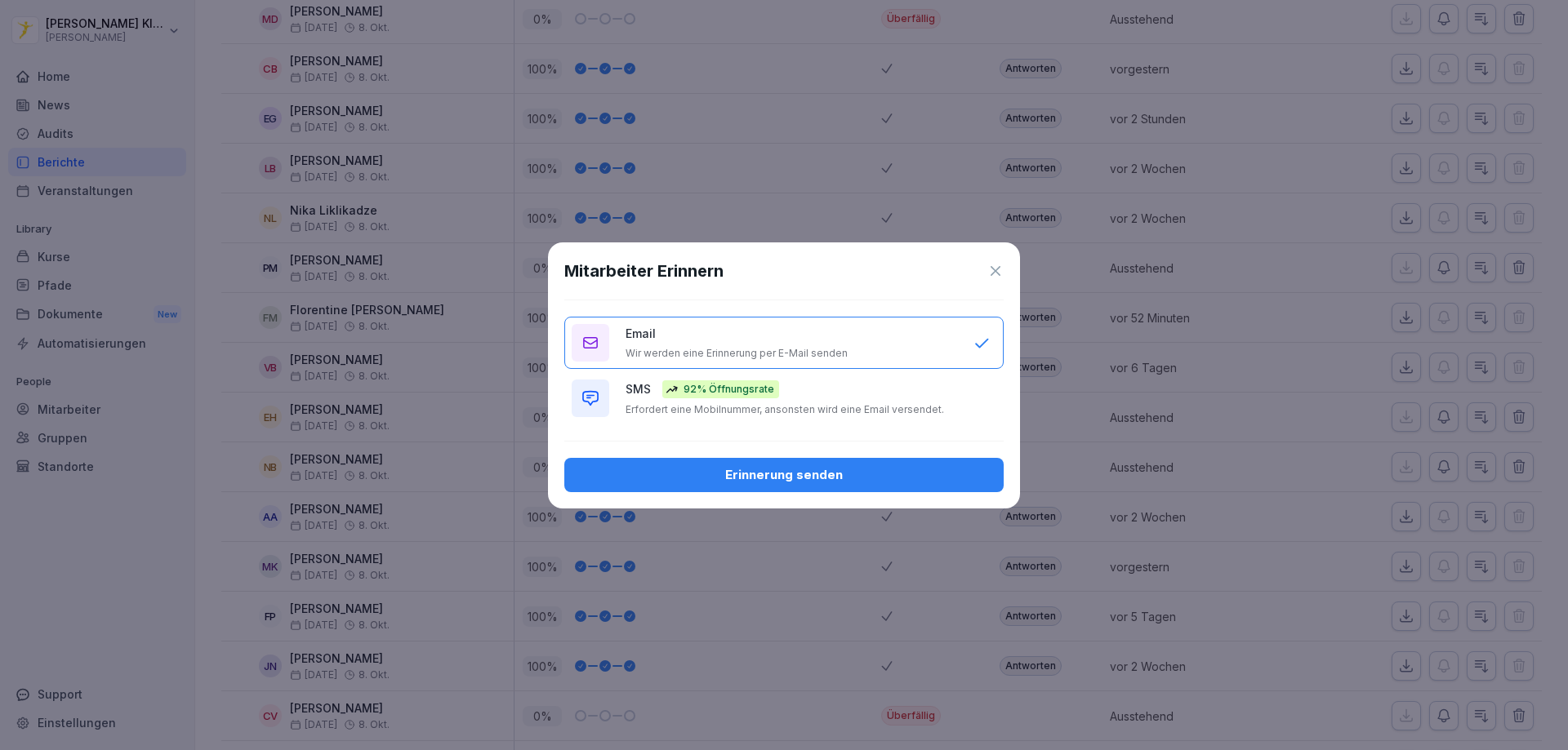
click at [829, 473] on div "Erinnerung senden" at bounding box center [784, 476] width 413 height 18
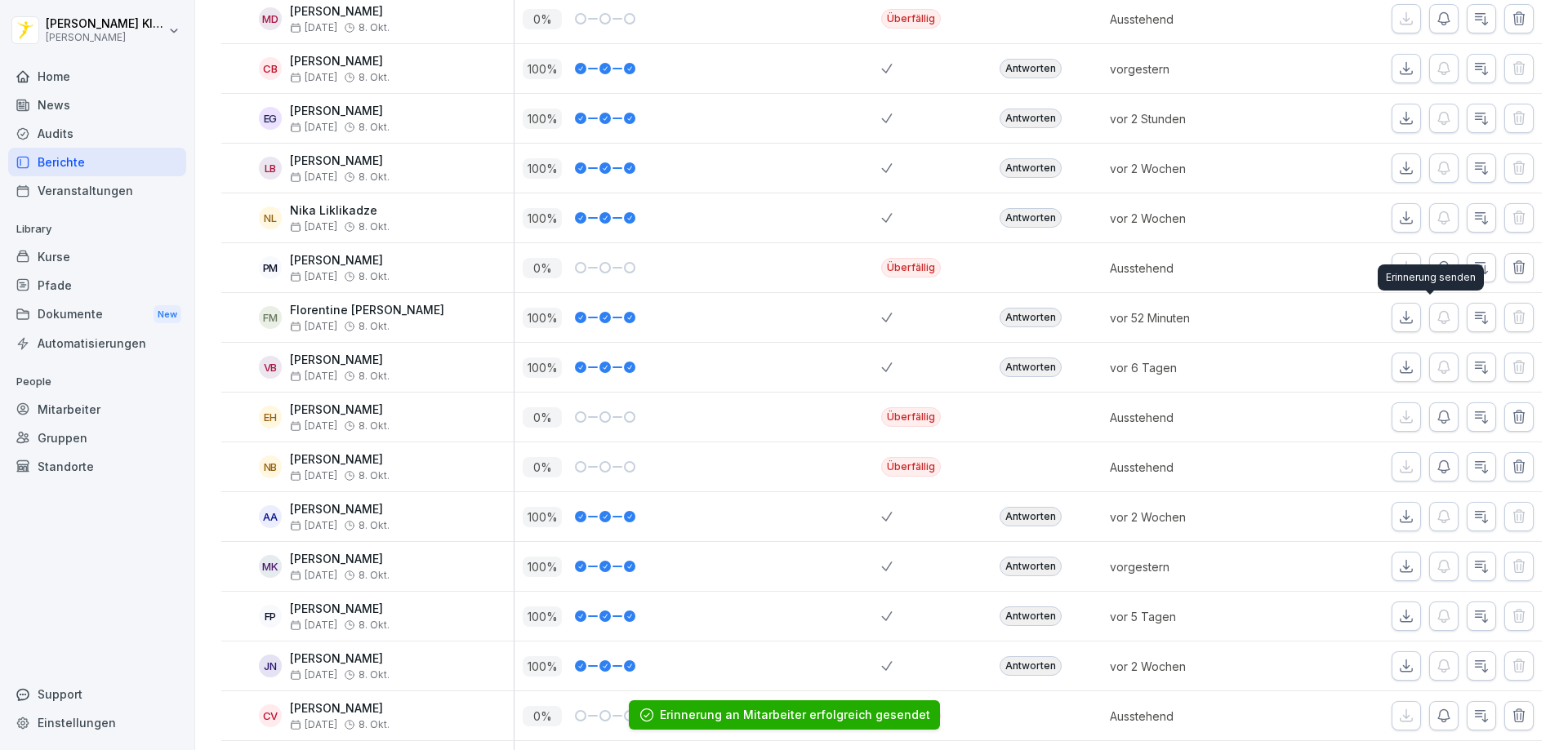
click at [1430, 269] on div "Erinnerung senden Erinnerung senden" at bounding box center [1431, 277] width 107 height 26
click at [1436, 263] on icon "button" at bounding box center [1444, 268] width 17 height 17
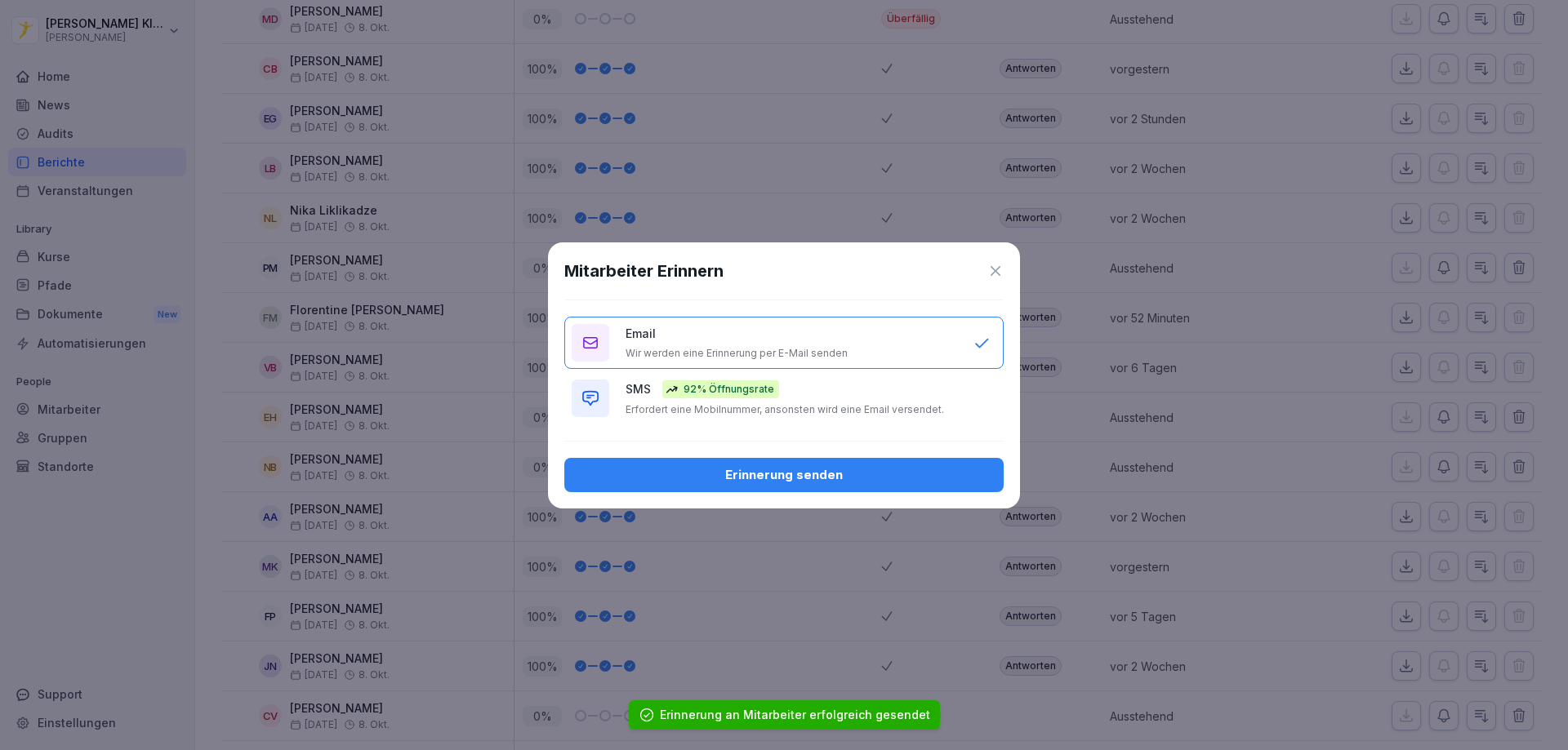
click at [873, 409] on p "Erfordert eine Mobilnummer, ansonsten wird eine Email versendet." at bounding box center [784, 409] width 319 height 13
click at [872, 479] on div "Erinnerung senden" at bounding box center [784, 476] width 413 height 18
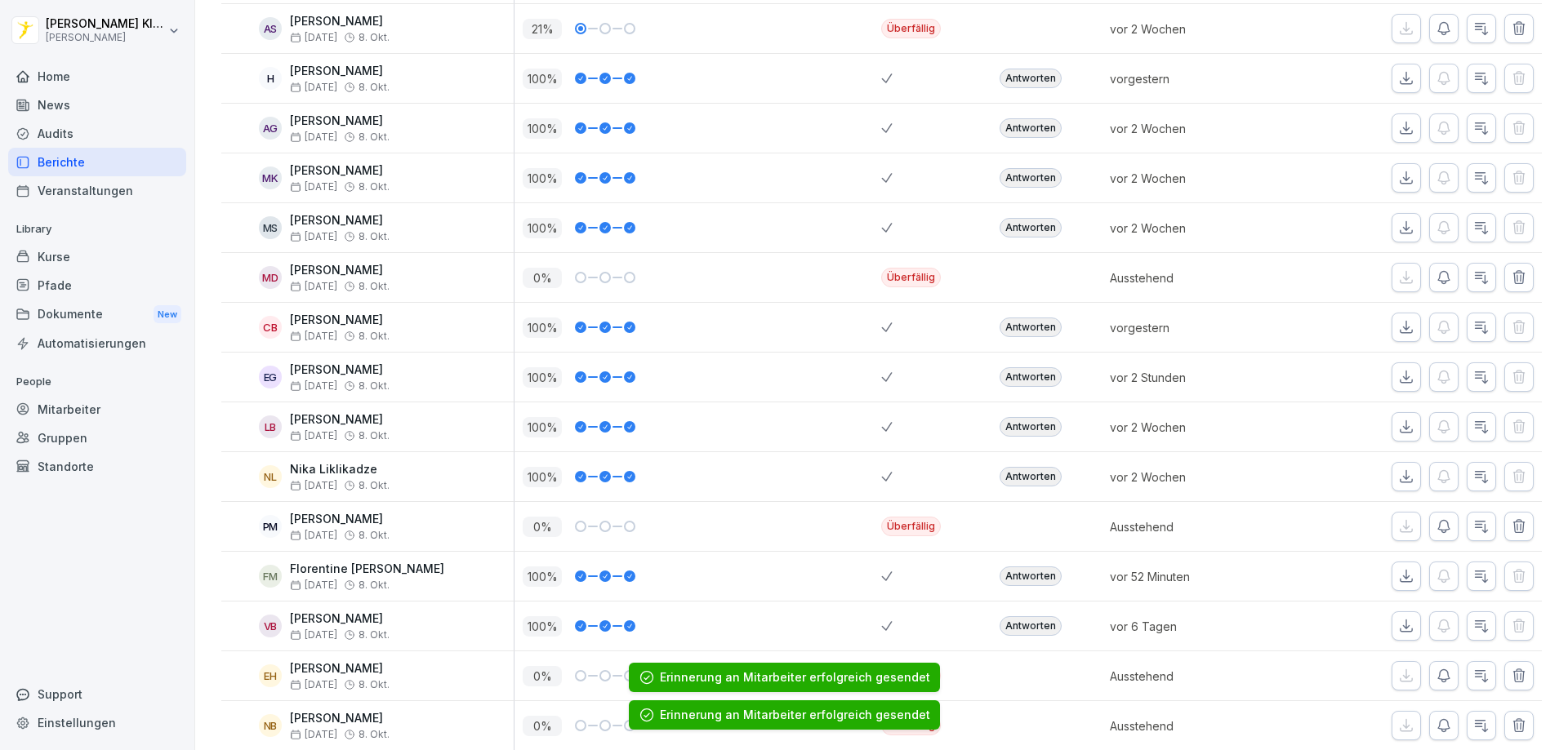
scroll to position [393, 0]
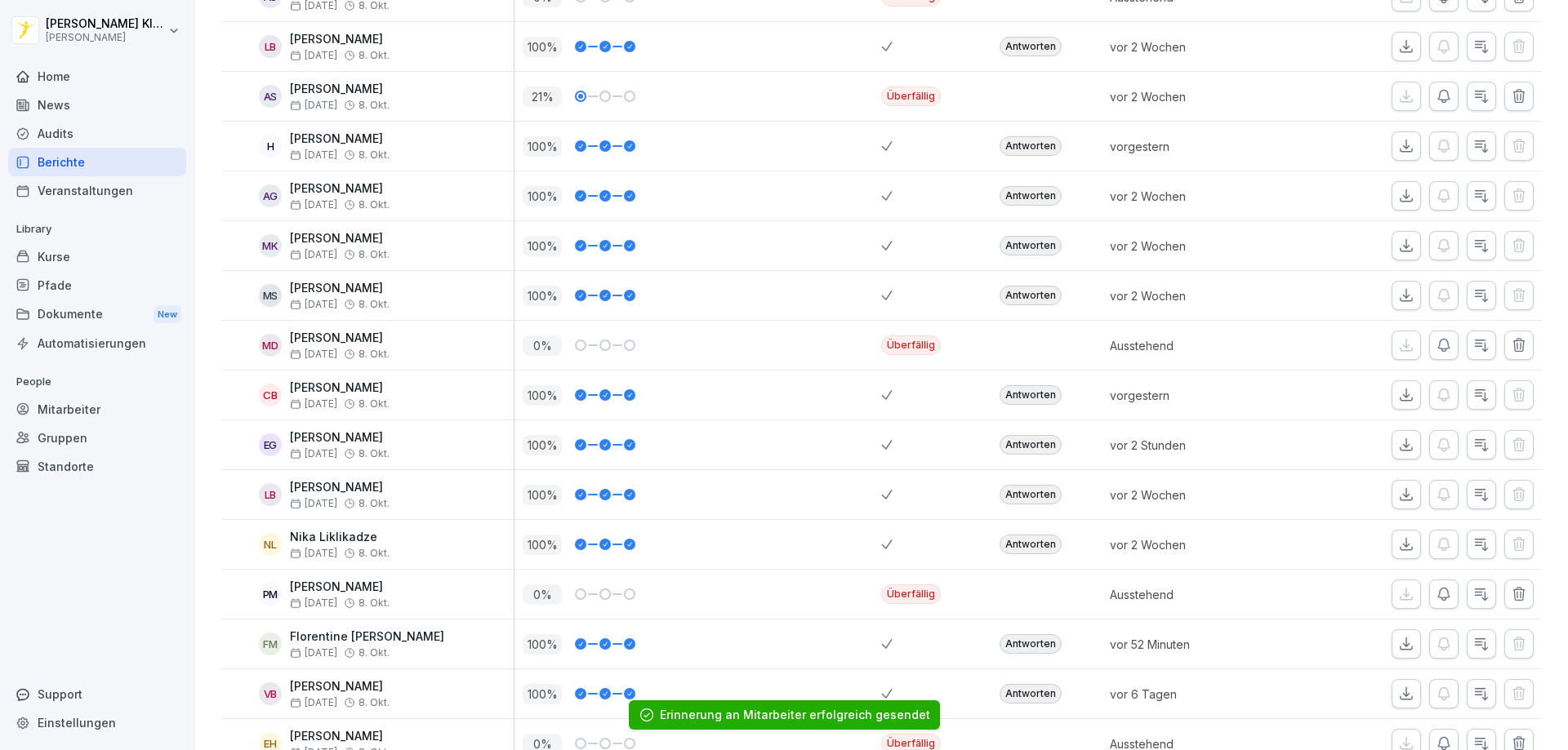
click at [1436, 344] on icon "button" at bounding box center [1444, 345] width 17 height 17
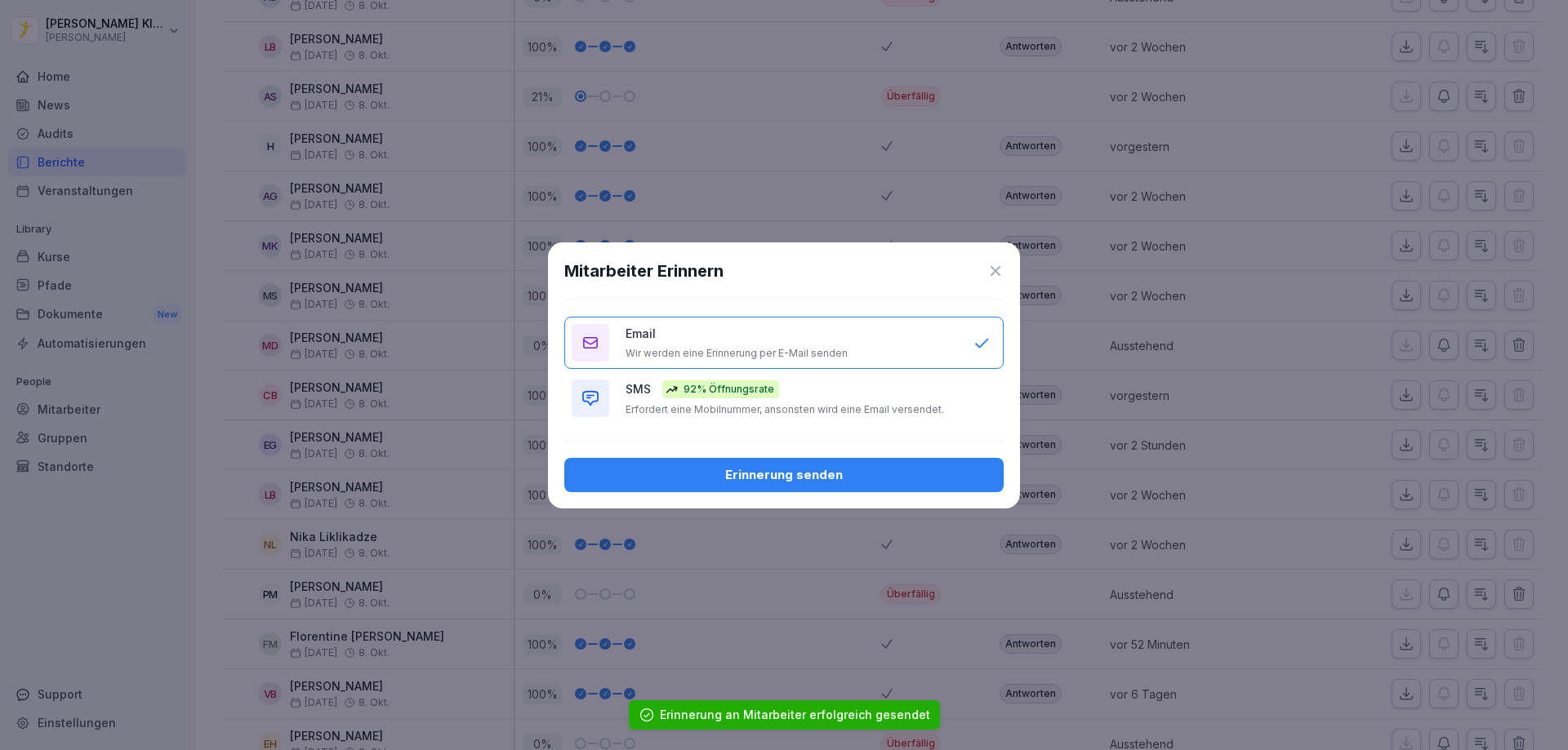
click at [816, 478] on div "Erinnerung senden" at bounding box center [784, 476] width 413 height 18
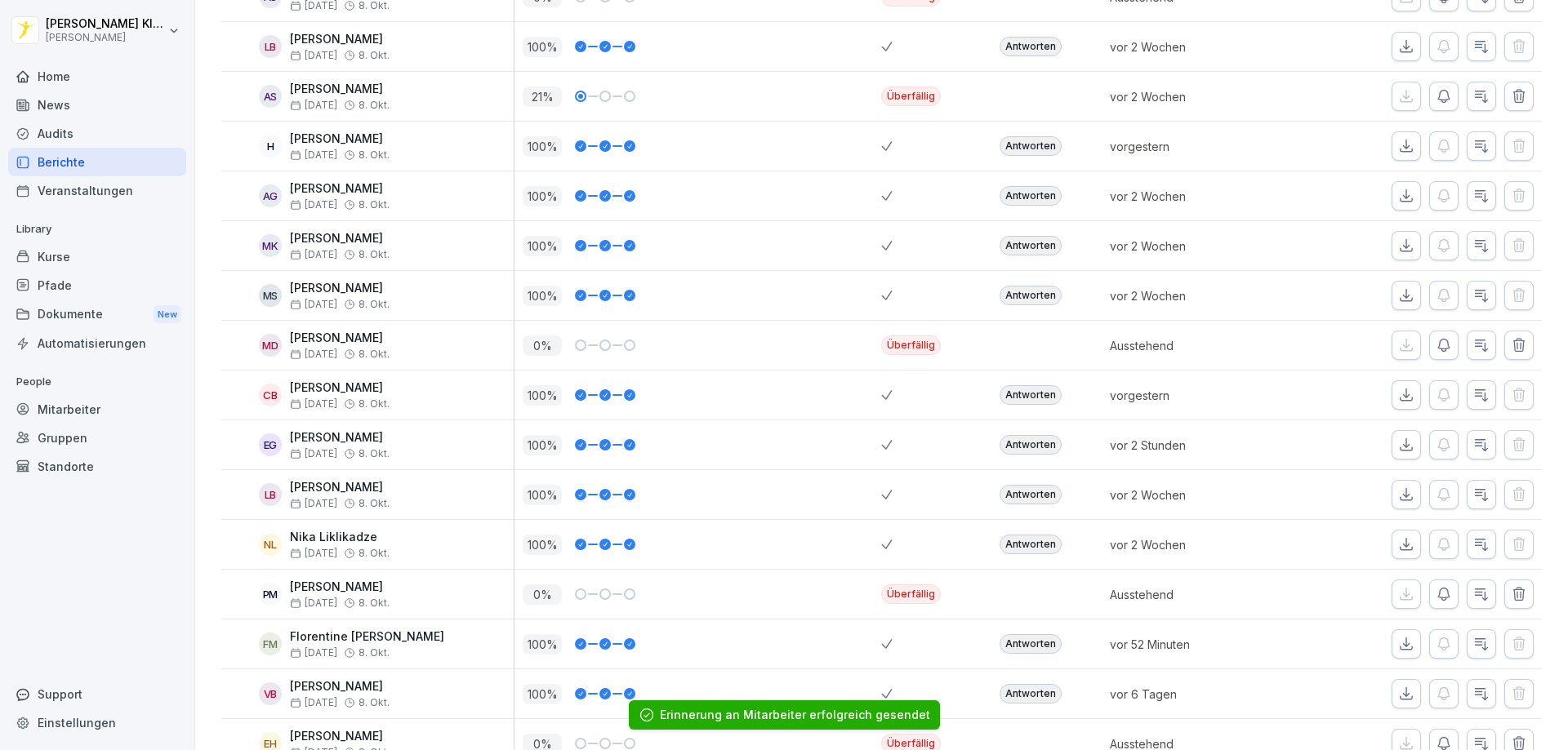
click at [1429, 336] on button "button" at bounding box center [1444, 345] width 29 height 29
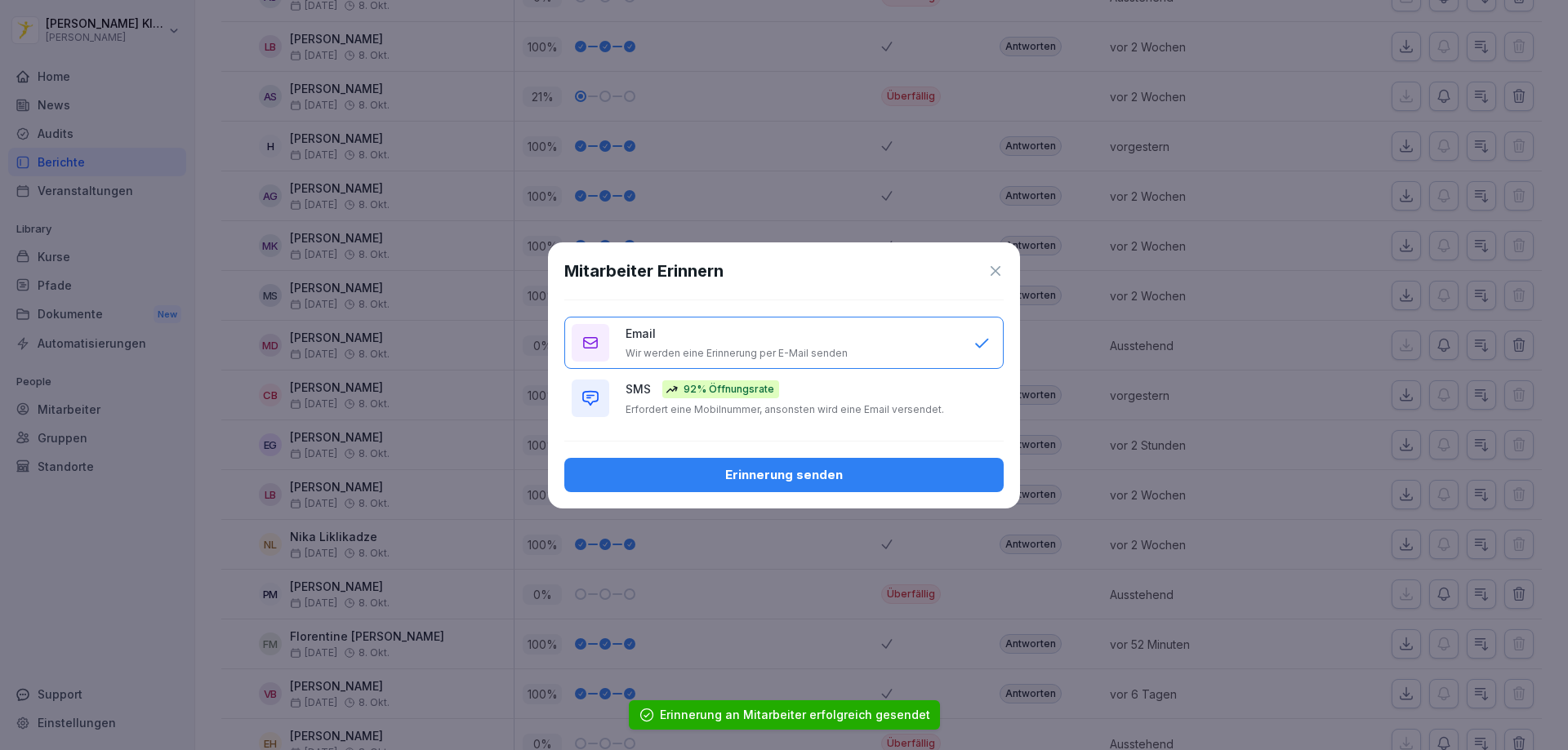
click at [823, 382] on div "SMS 92% Öffnungsrate Erfordert eine Mobilnummer, ansonsten wird eine Email vers…" at bounding box center [791, 397] width 332 height 36
click at [800, 475] on div "Erinnerung senden" at bounding box center [784, 476] width 413 height 18
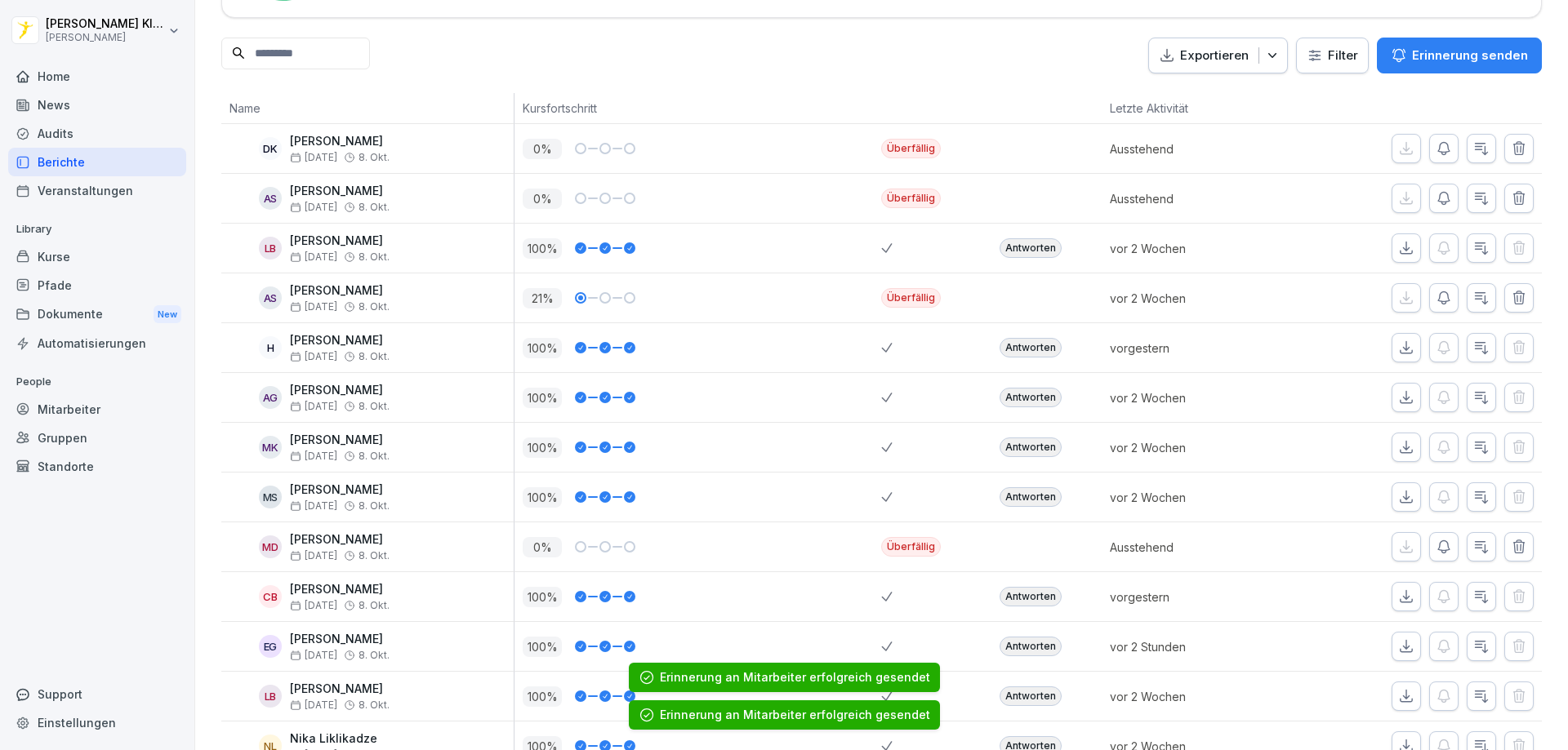
scroll to position [148, 0]
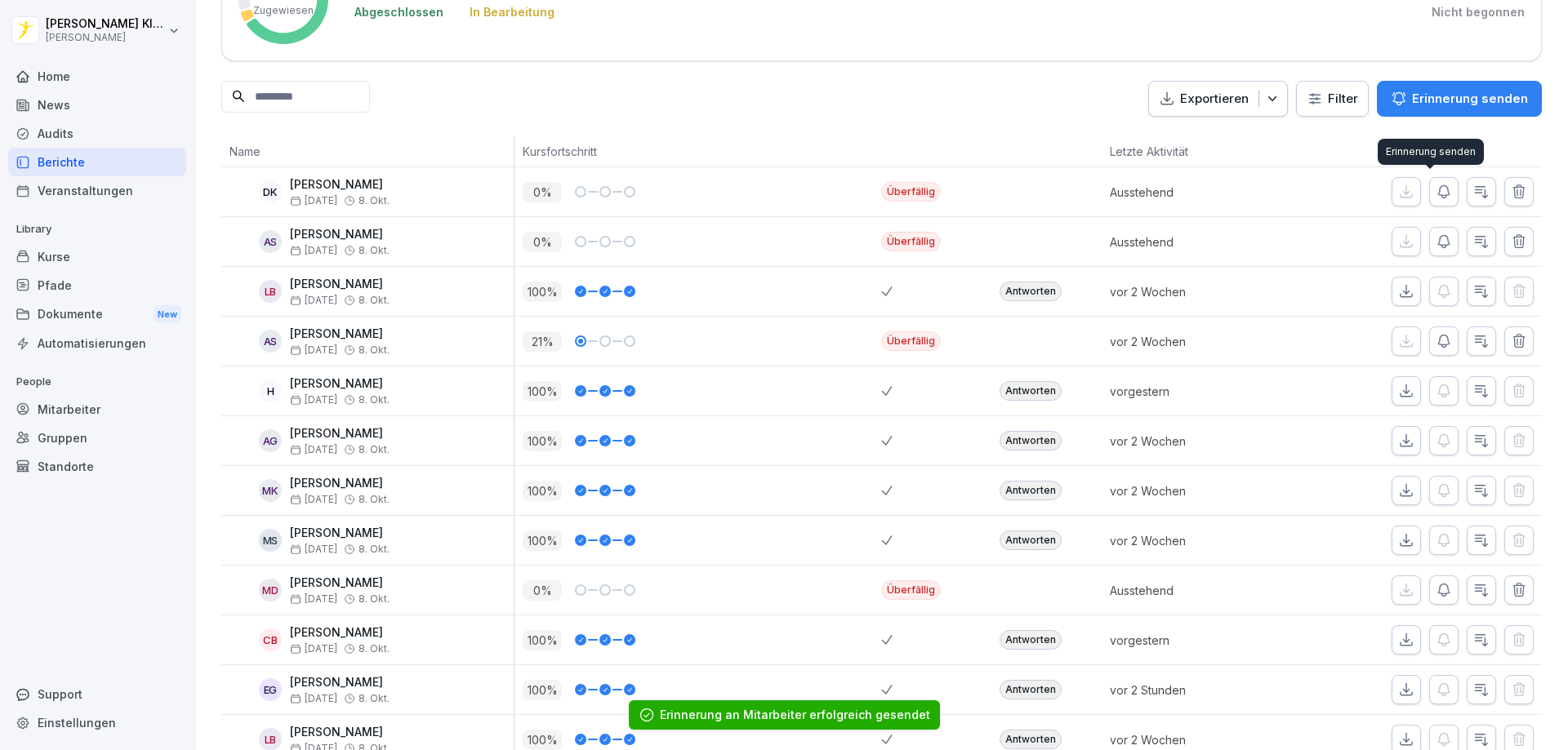
click at [1429, 183] on button "button" at bounding box center [1444, 192] width 29 height 29
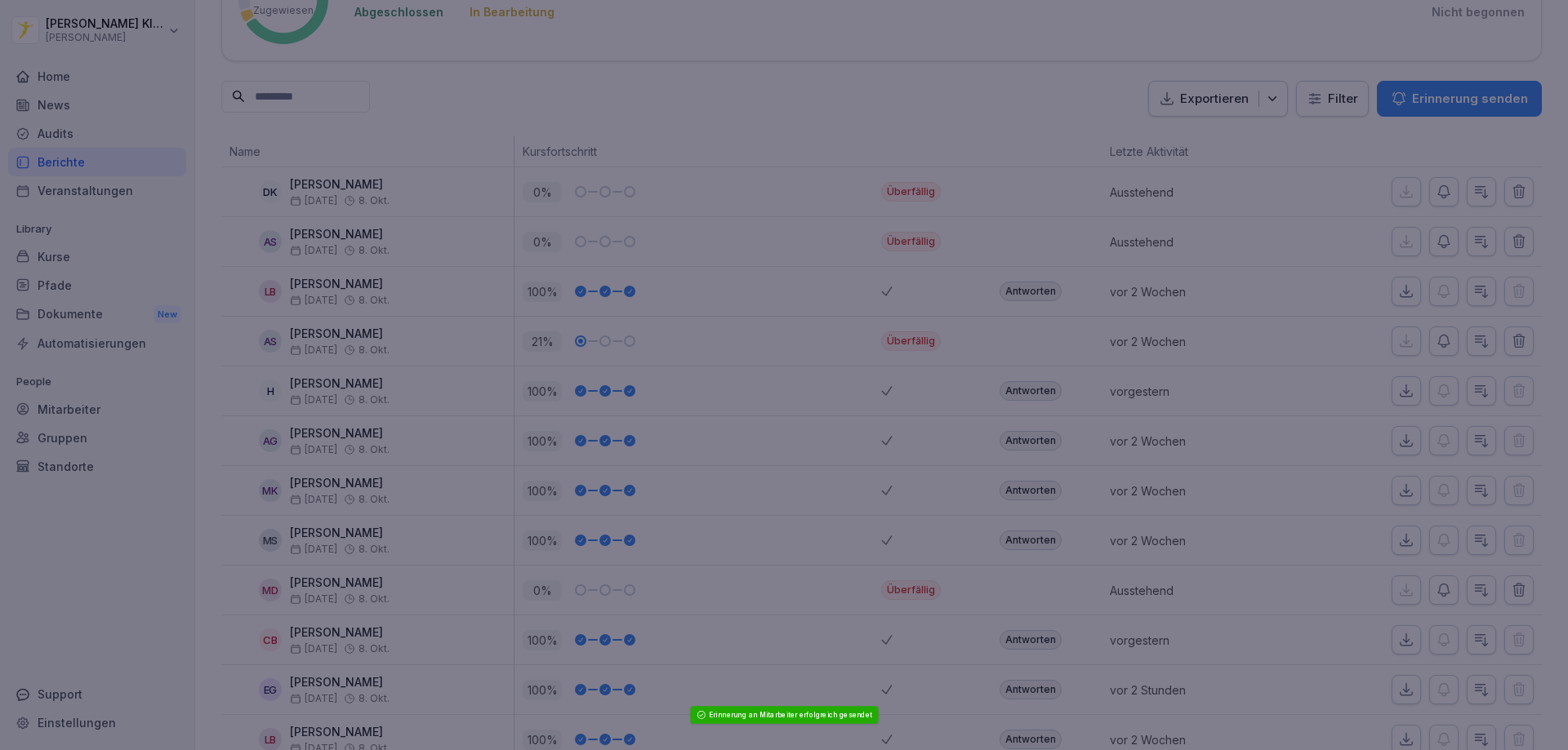
click at [1426, 139] on div at bounding box center [784, 375] width 1568 height 750
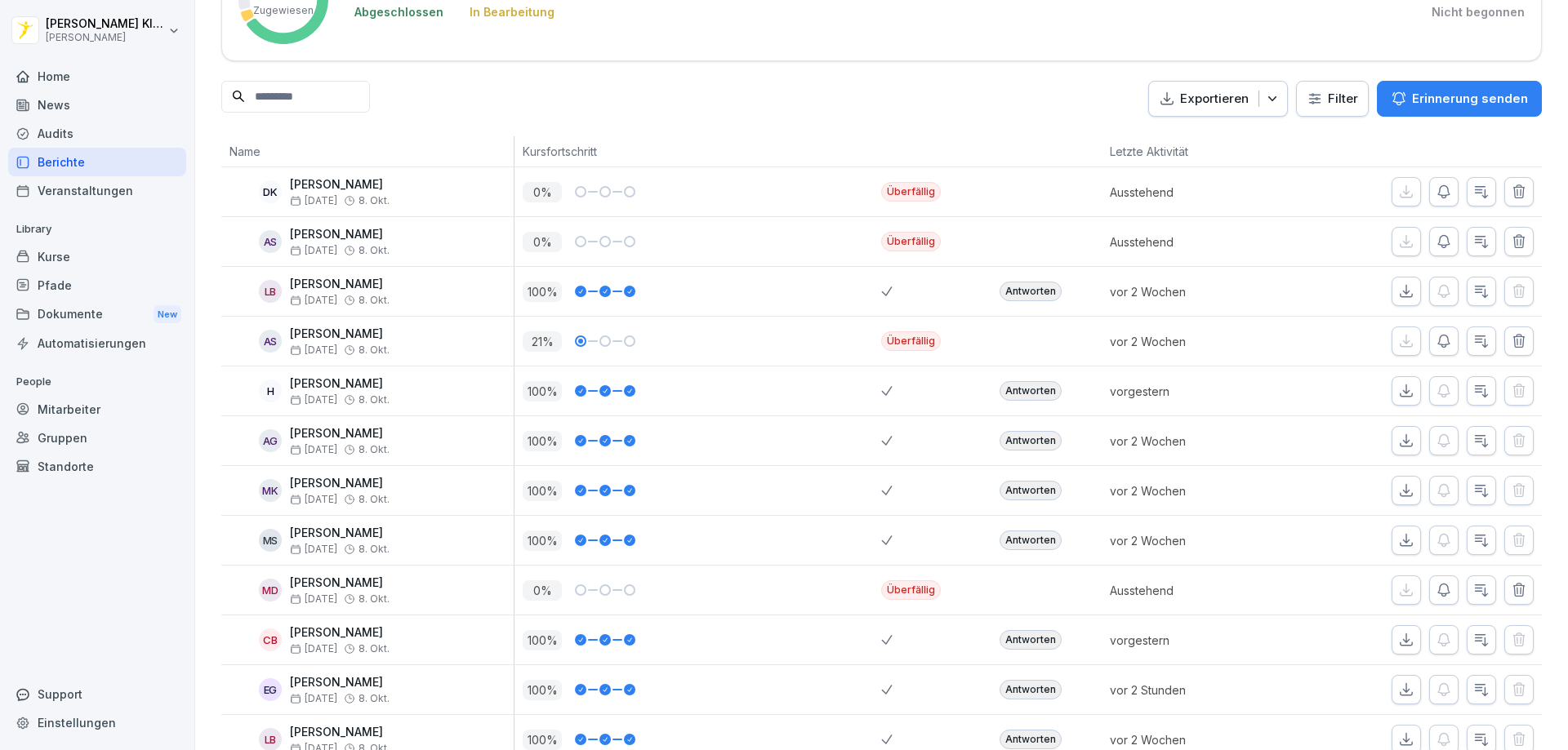
click at [1511, 185] on icon "button" at bounding box center [1519, 192] width 17 height 17
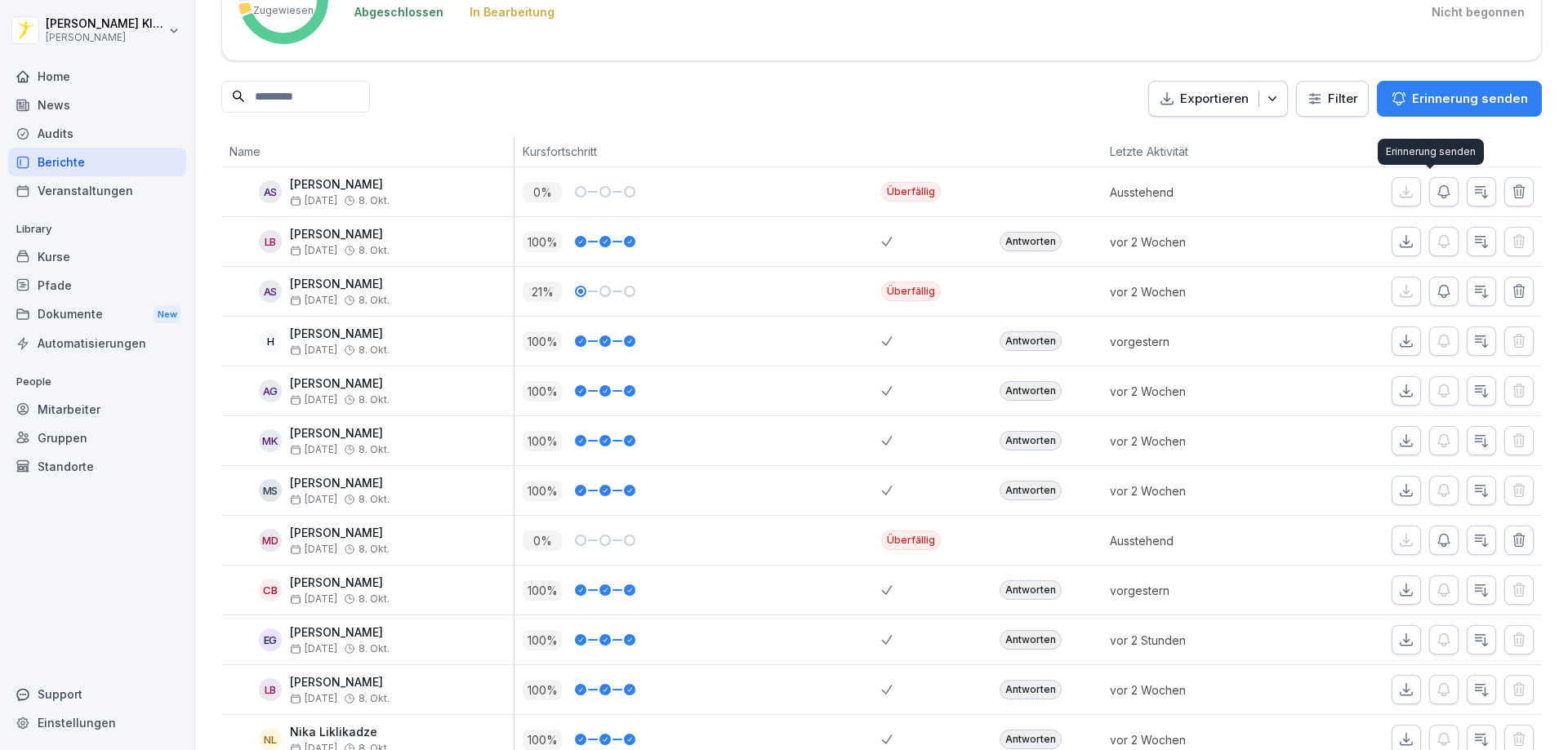
click at [1438, 188] on icon "button" at bounding box center [1444, 192] width 11 height 12
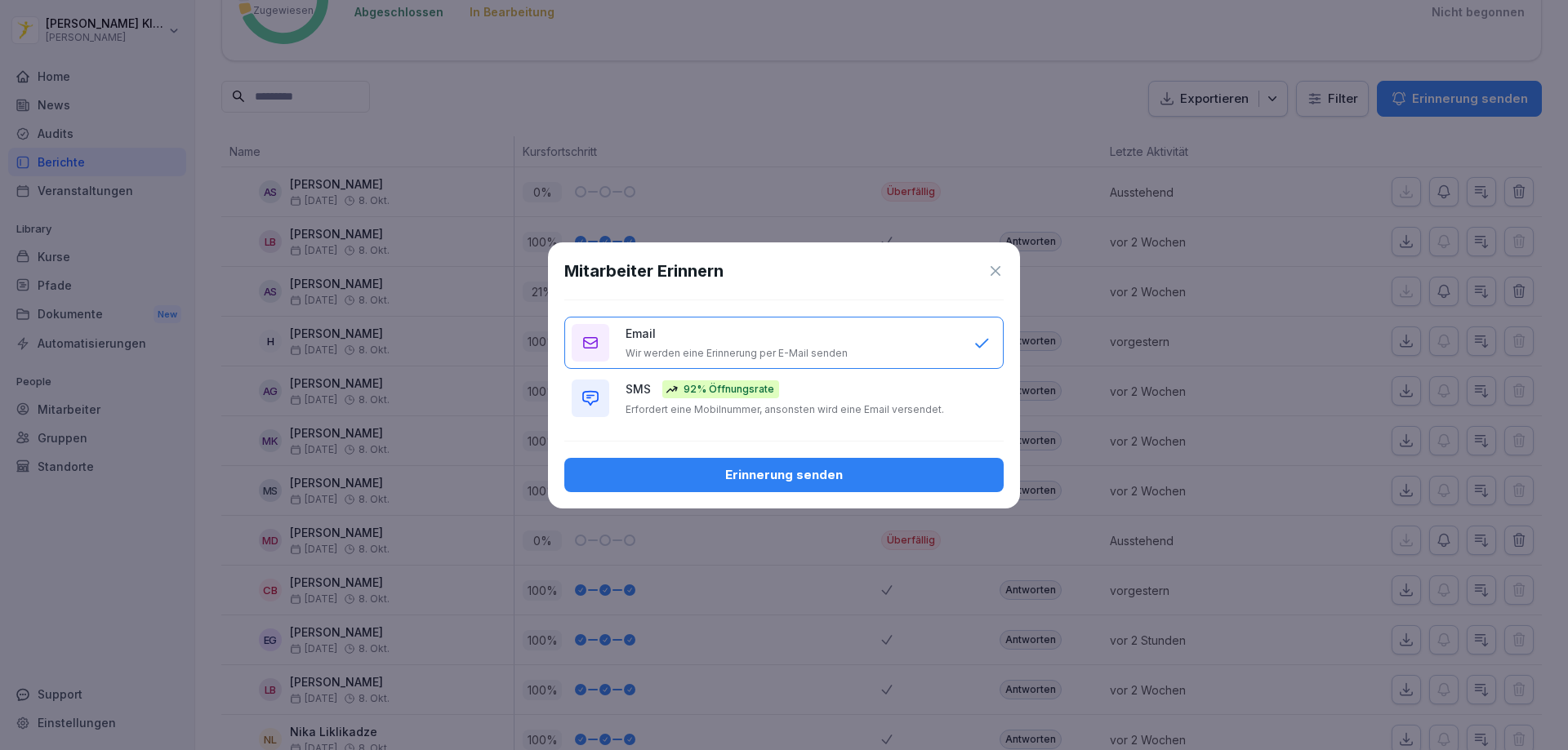
click at [795, 475] on div "Erinnerung senden" at bounding box center [784, 476] width 413 height 18
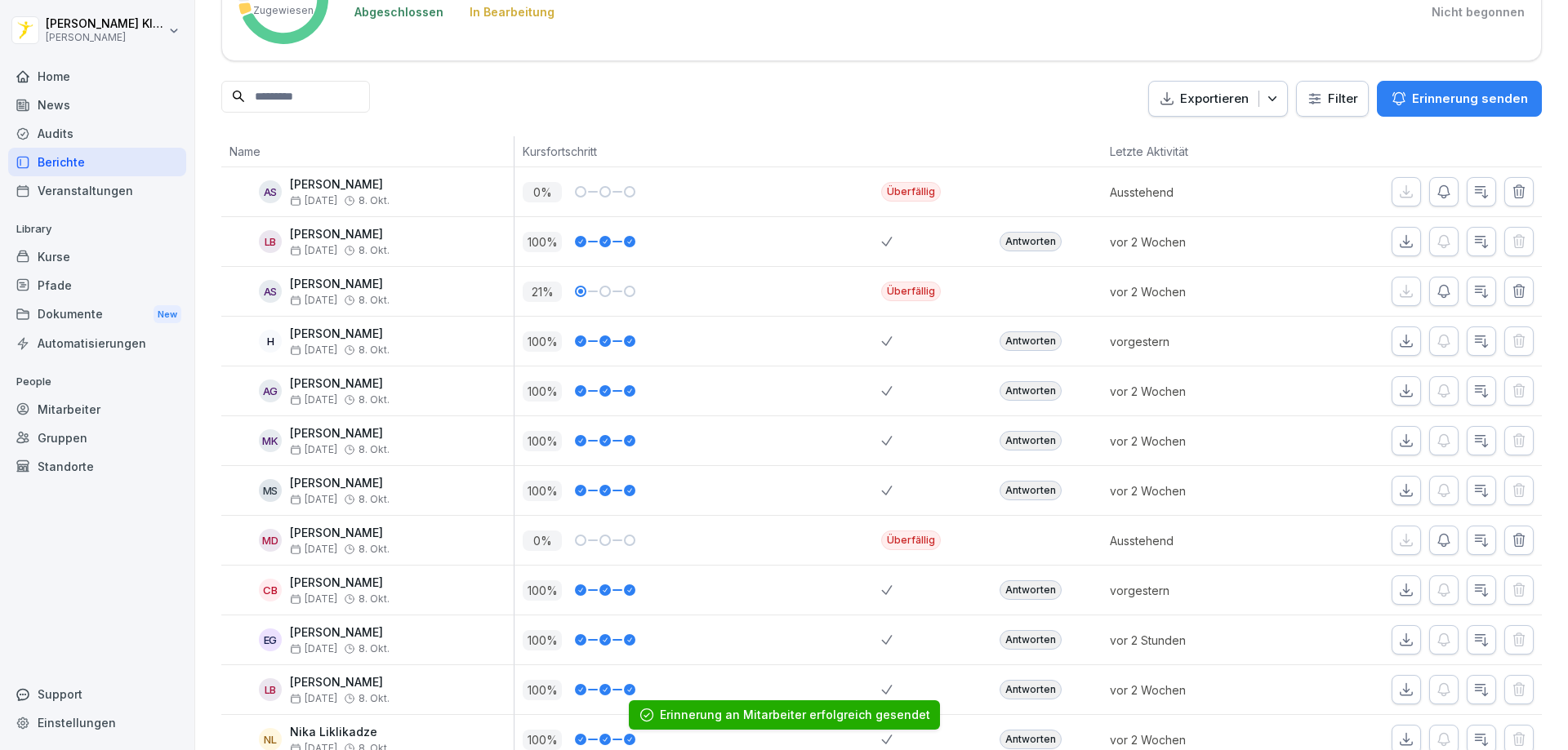
click at [1436, 183] on button "button" at bounding box center [1444, 192] width 29 height 29
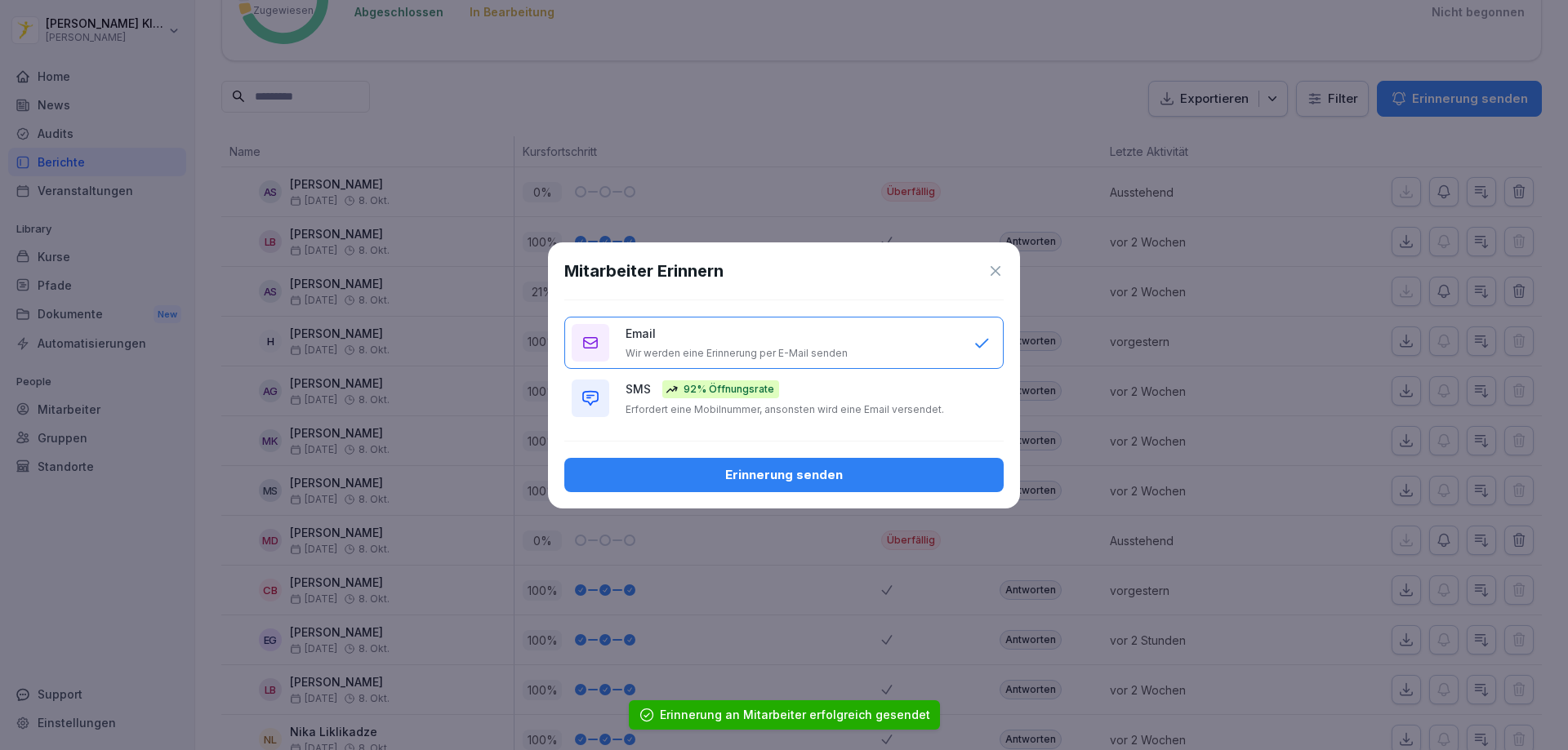
click at [688, 403] on p "Erfordert eine Mobilnummer, ansonsten wird eine Email versendet." at bounding box center [784, 409] width 319 height 13
click at [793, 484] on button "Erinnerung senden" at bounding box center [784, 475] width 439 height 34
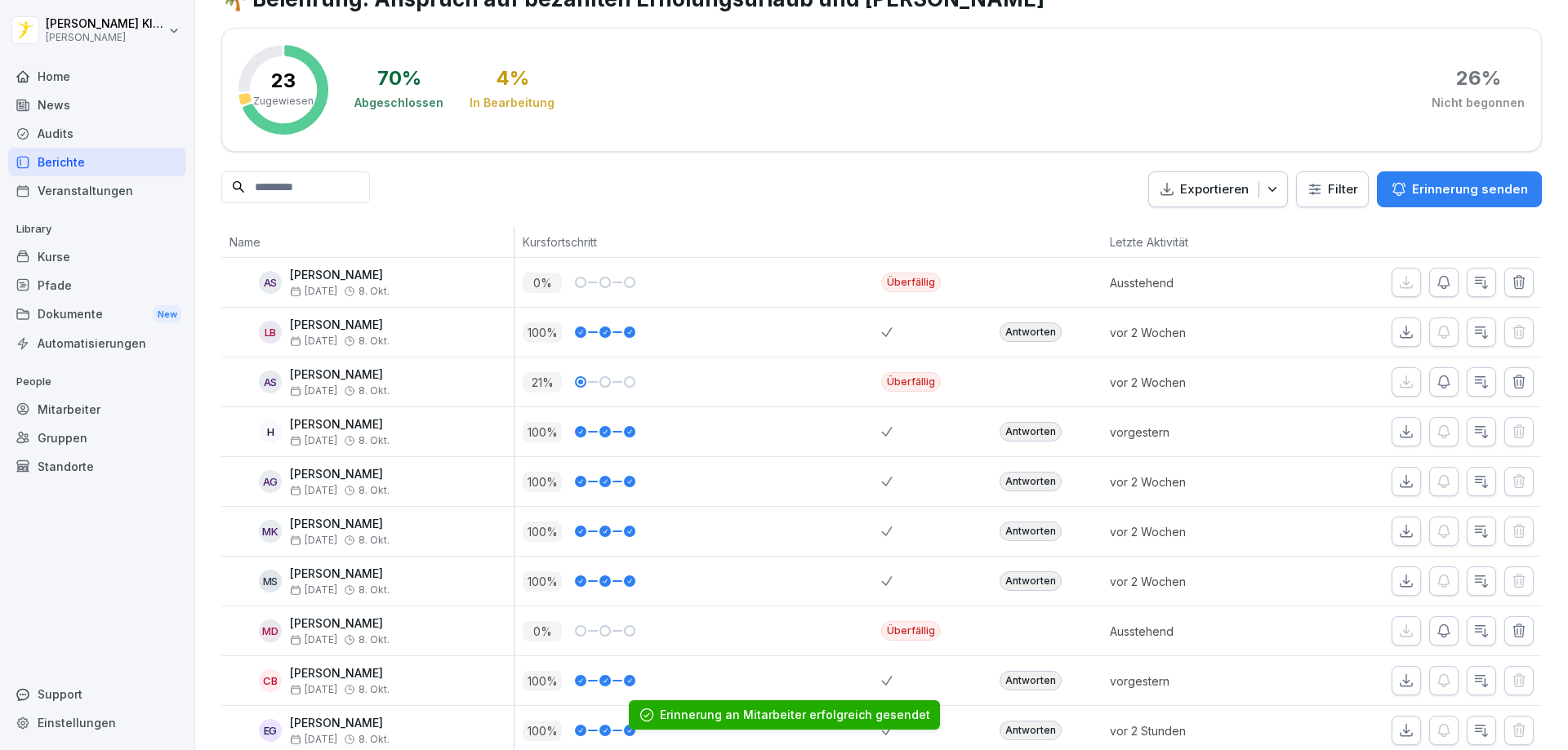
scroll to position [0, 0]
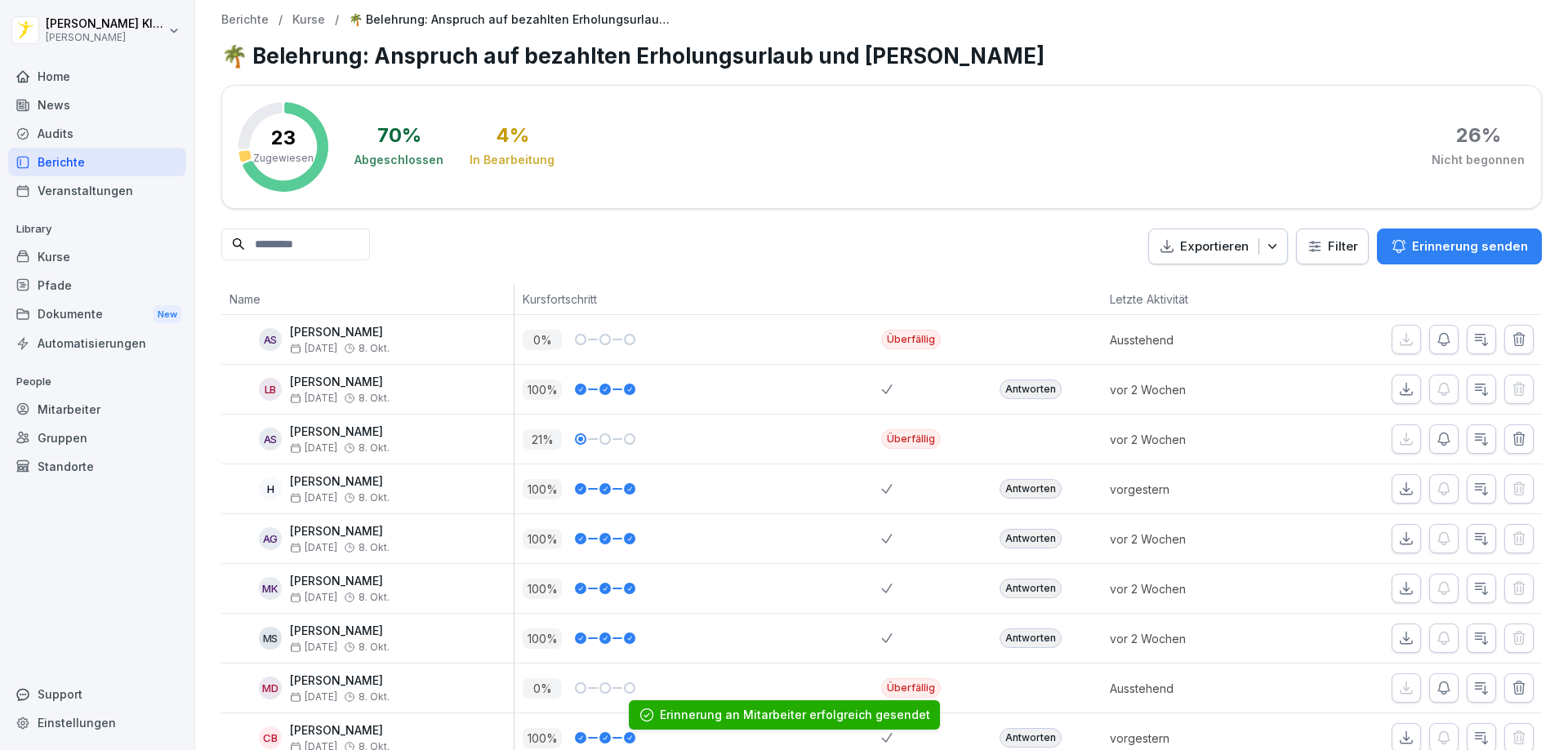
click at [304, 171] on rect at bounding box center [284, 147] width 90 height 90
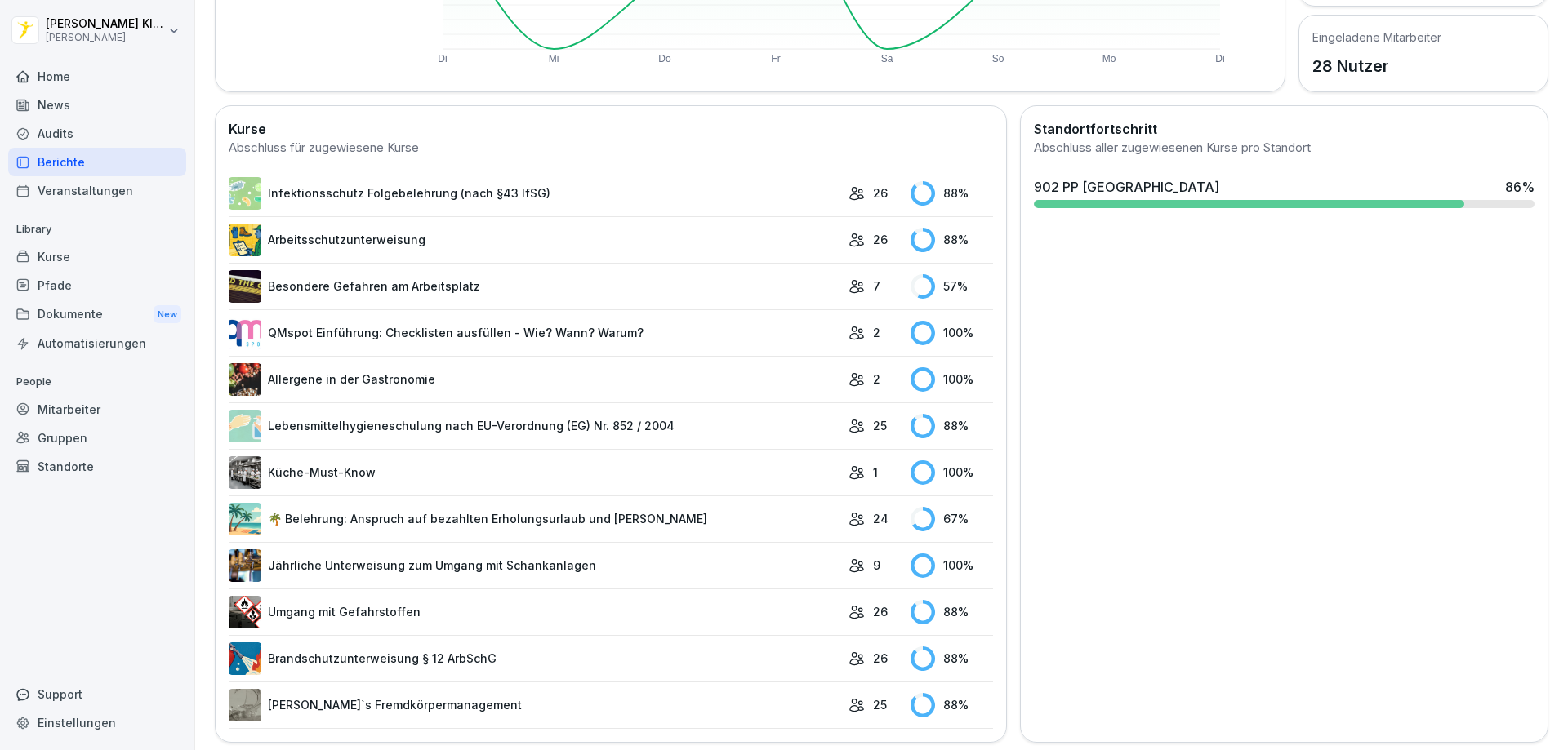
scroll to position [387, 0]
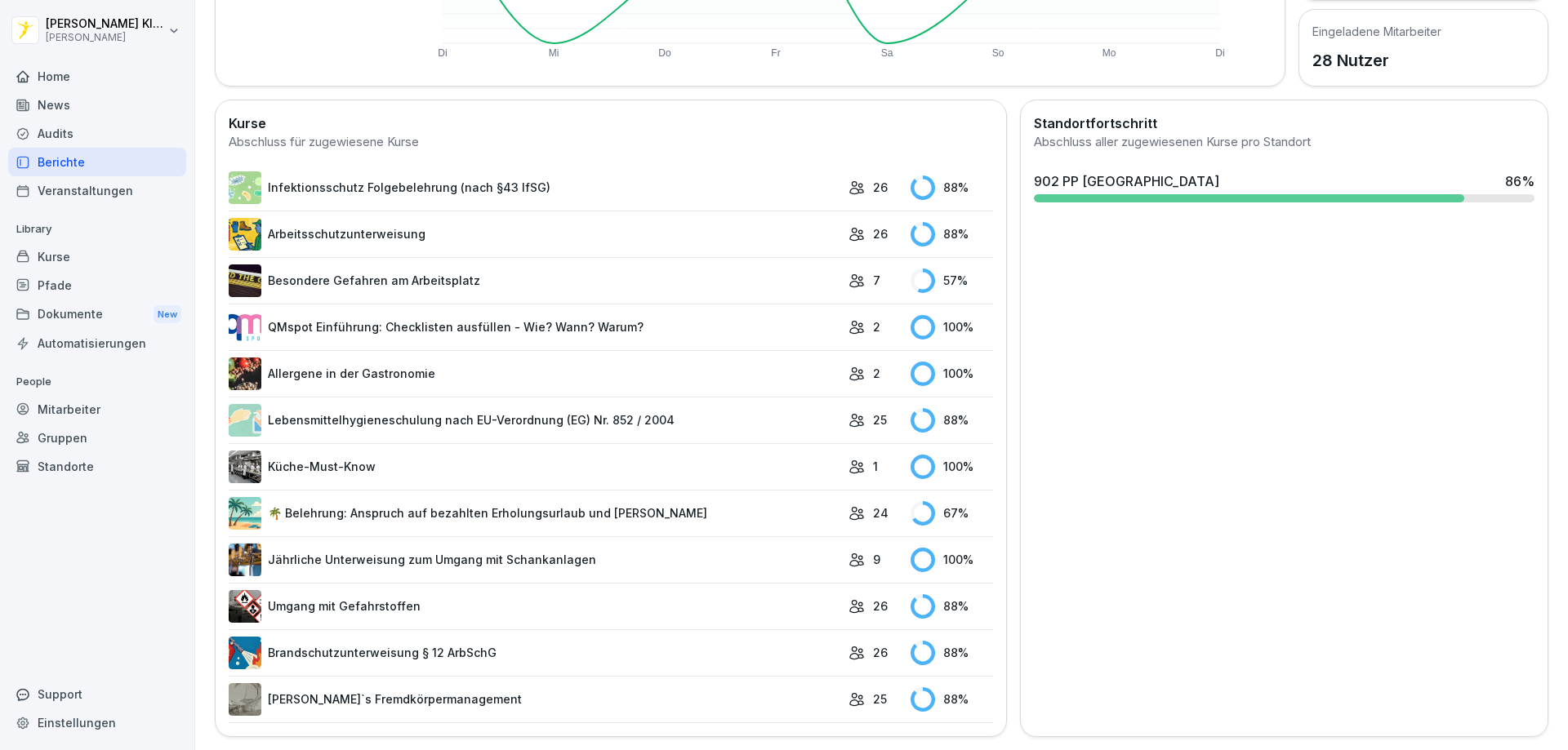
click at [793, 687] on link "[PERSON_NAME]`s Fremdkörpermanagement" at bounding box center [535, 700] width 612 height 33
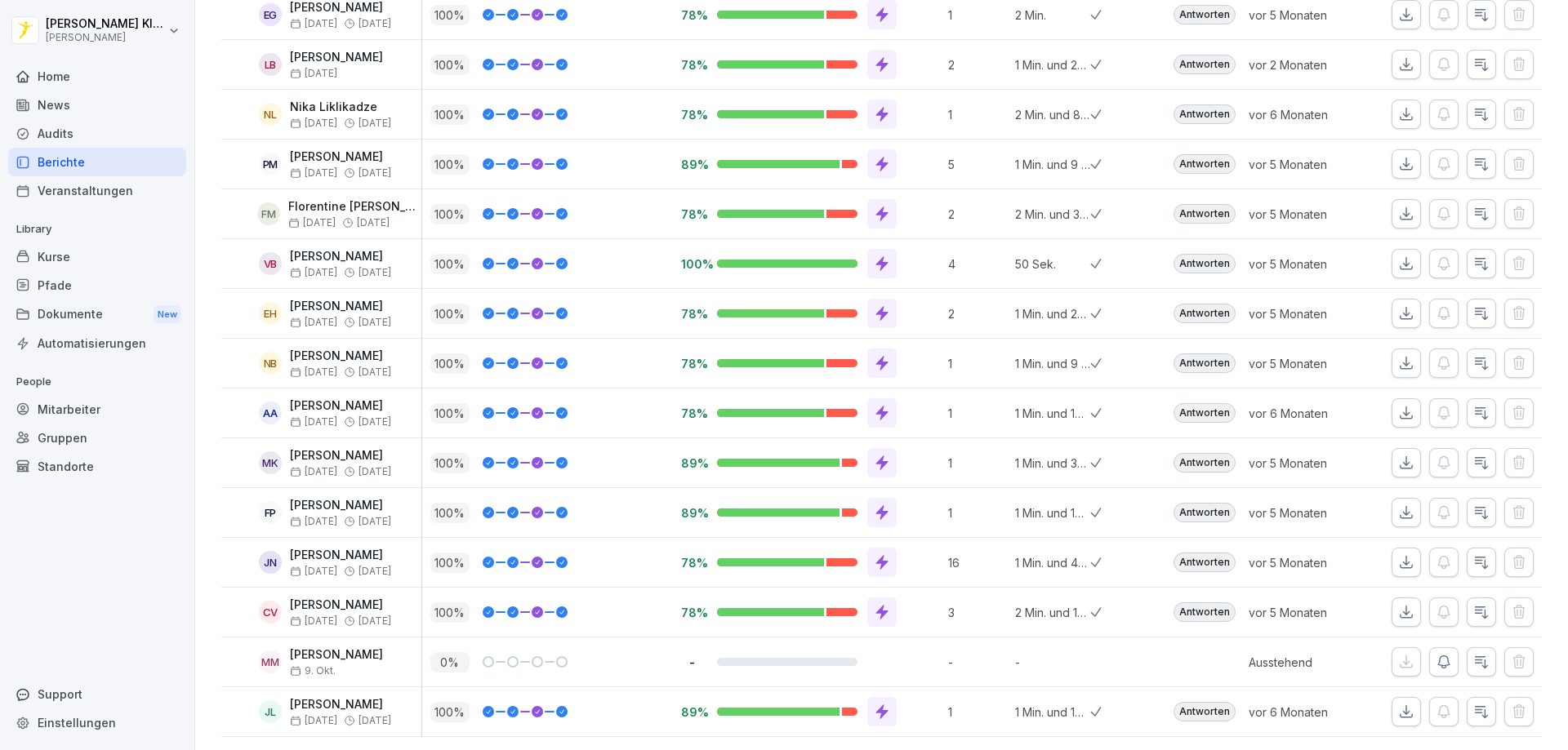
scroll to position [851, 0]
click at [1438, 656] on icon "button" at bounding box center [1444, 662] width 11 height 12
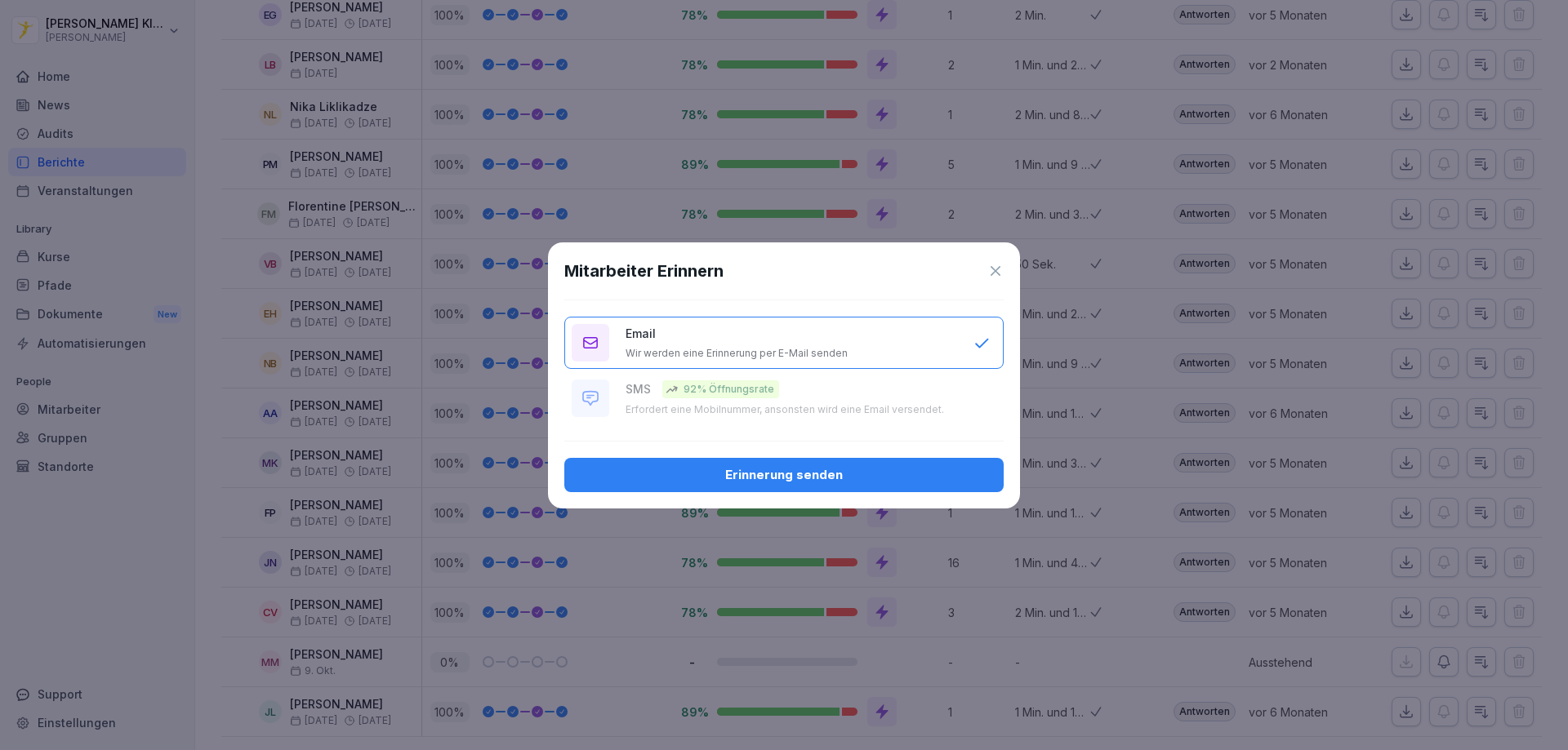
click at [771, 473] on div "Erinnerung senden" at bounding box center [784, 476] width 413 height 18
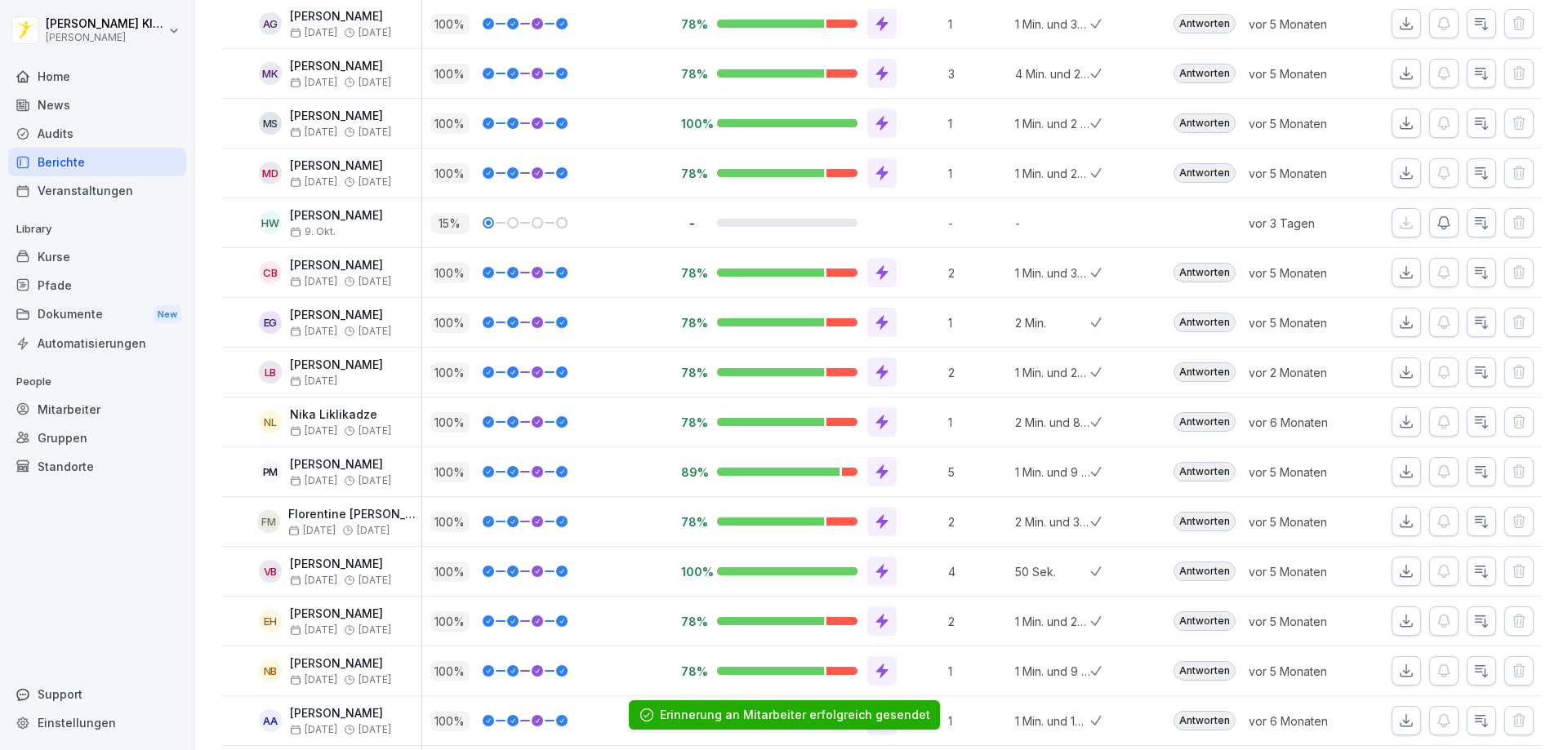
scroll to position [361, 0]
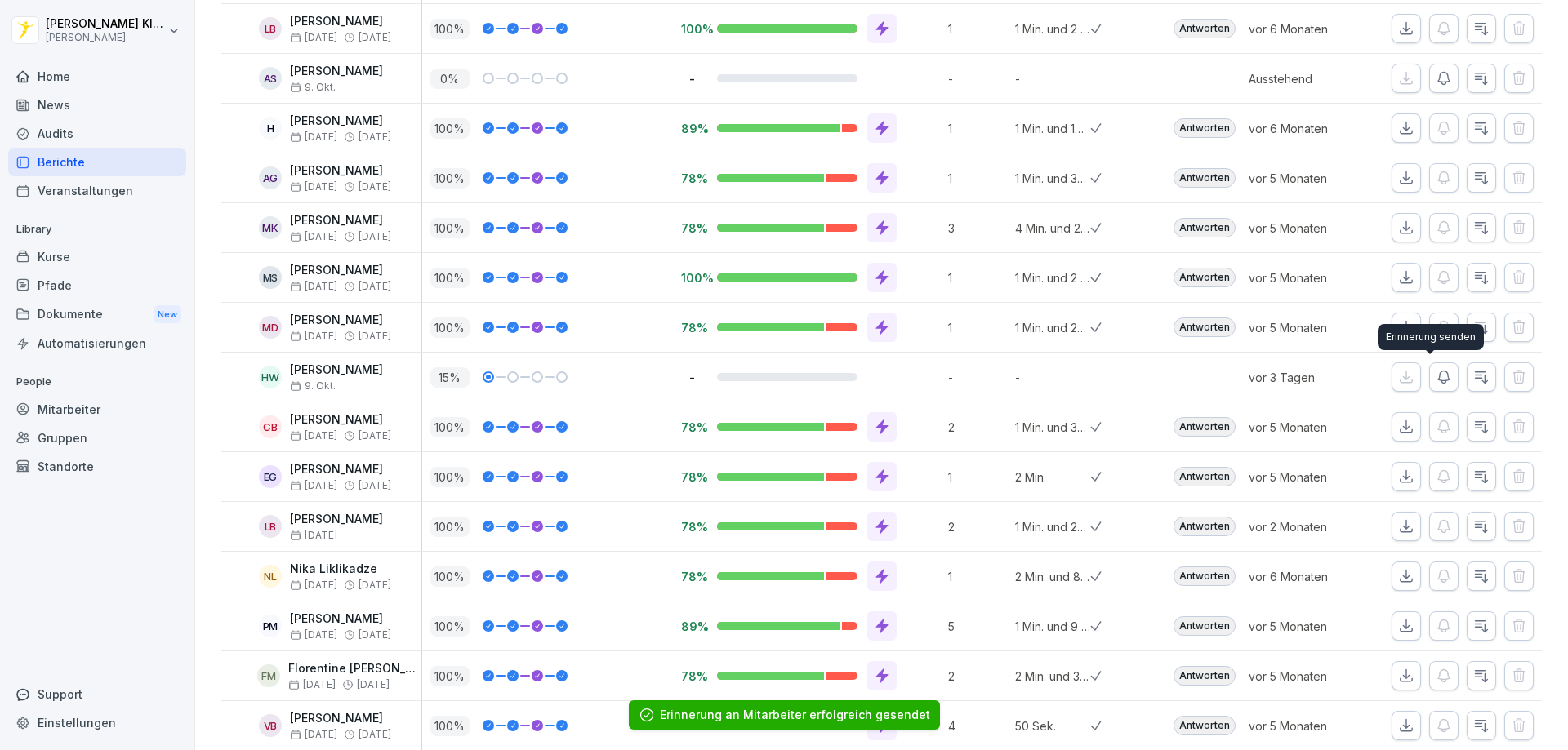
click at [1438, 376] on icon "button" at bounding box center [1444, 377] width 11 height 12
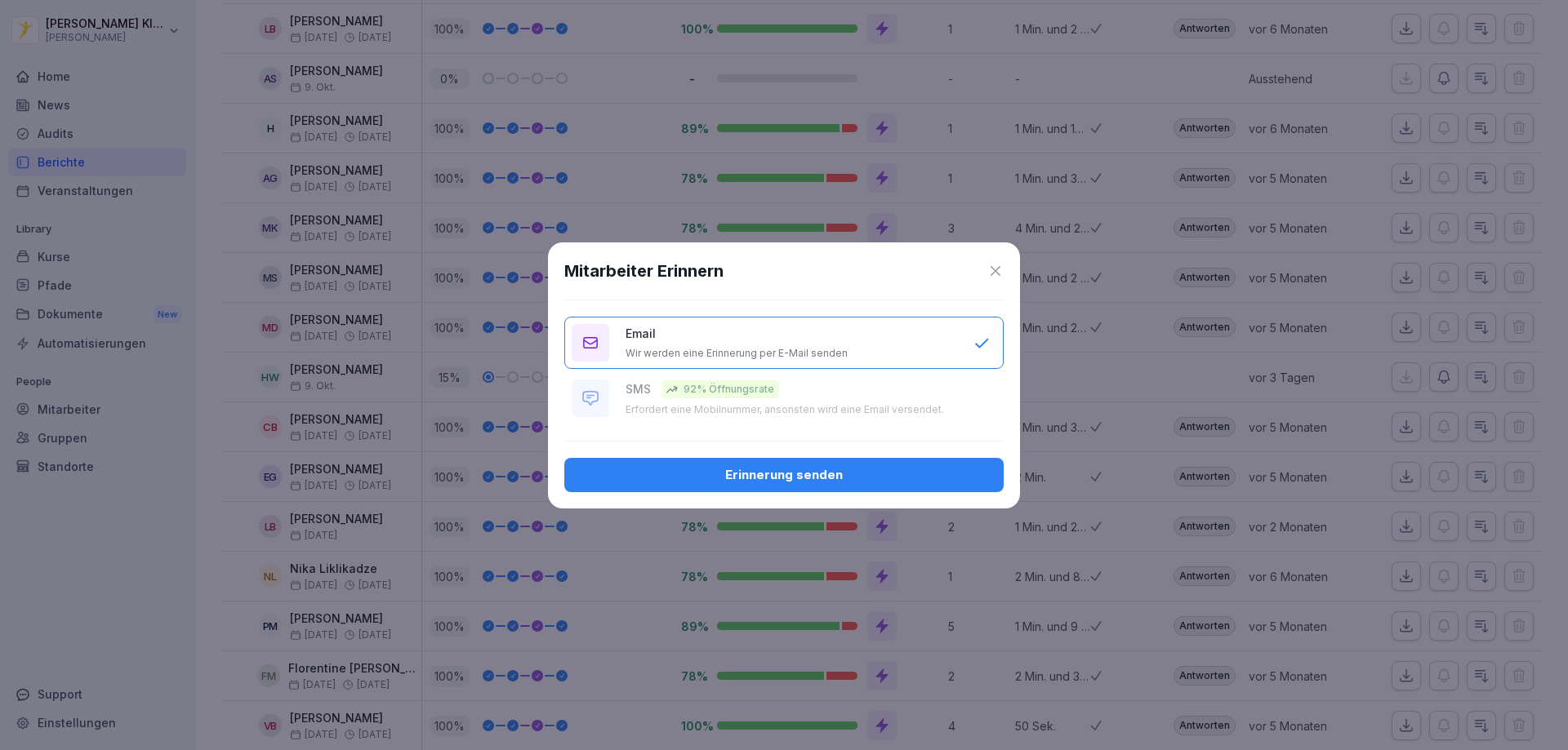
click at [852, 476] on div "Erinnerung senden" at bounding box center [784, 476] width 413 height 18
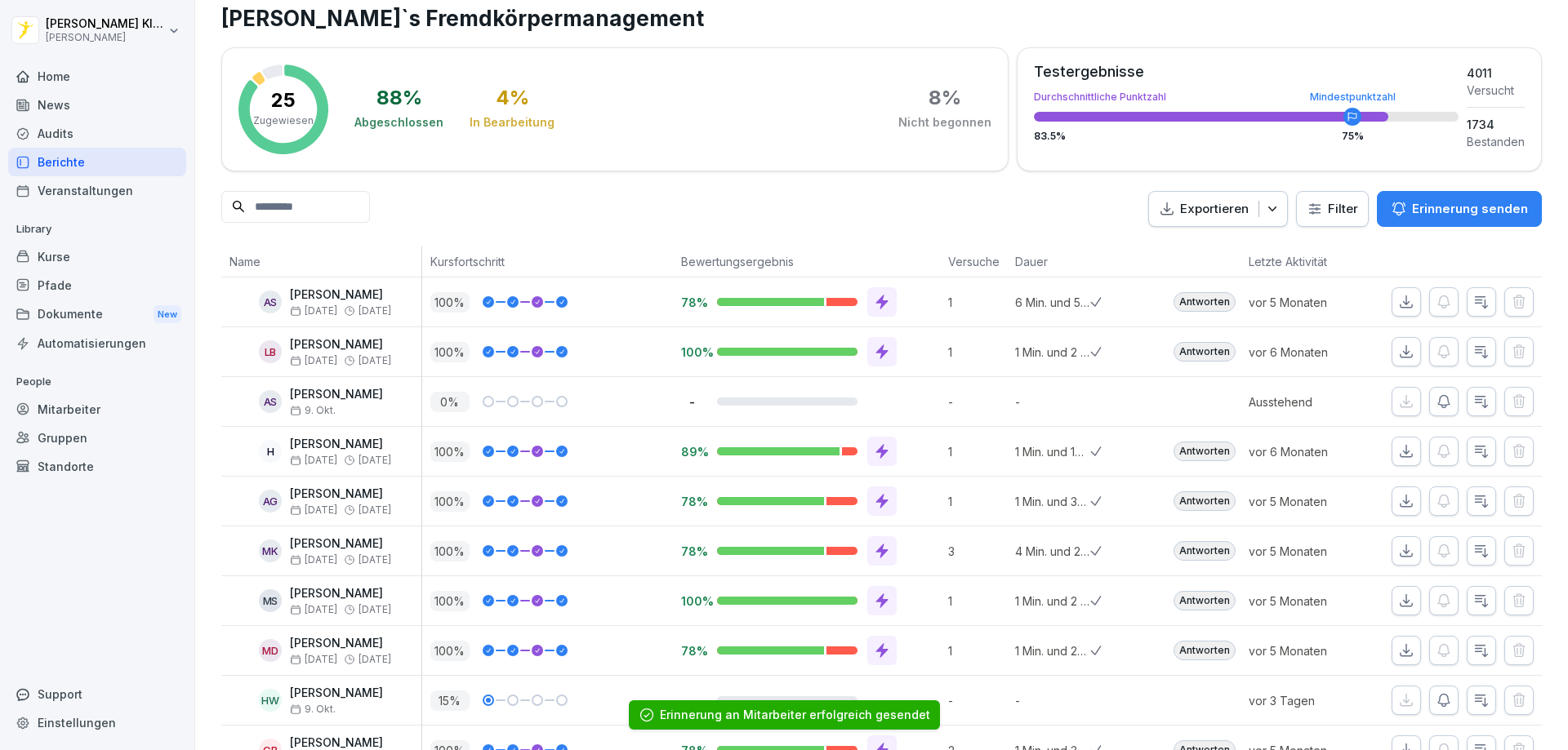
scroll to position [0, 0]
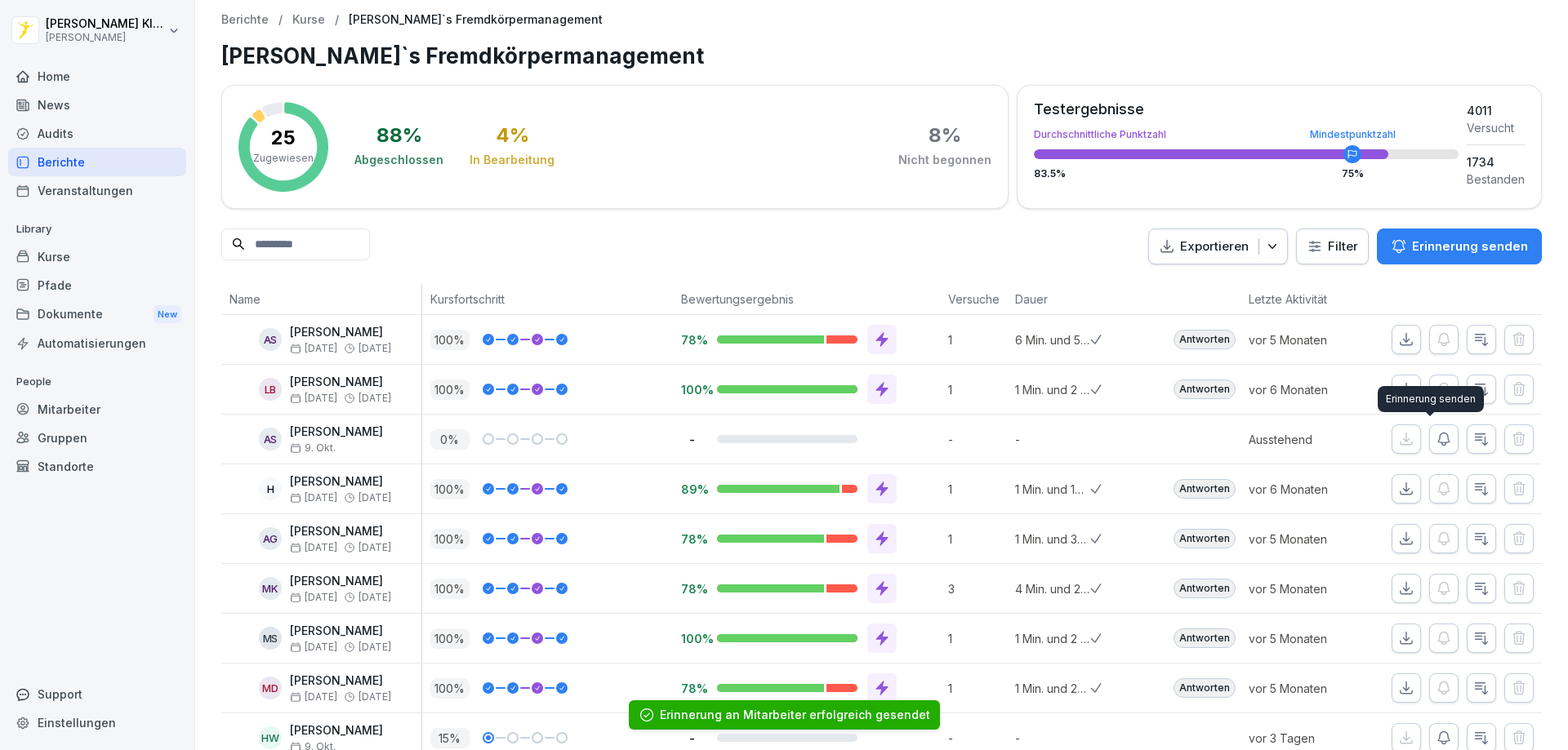
click at [1436, 443] on icon "button" at bounding box center [1444, 440] width 17 height 17
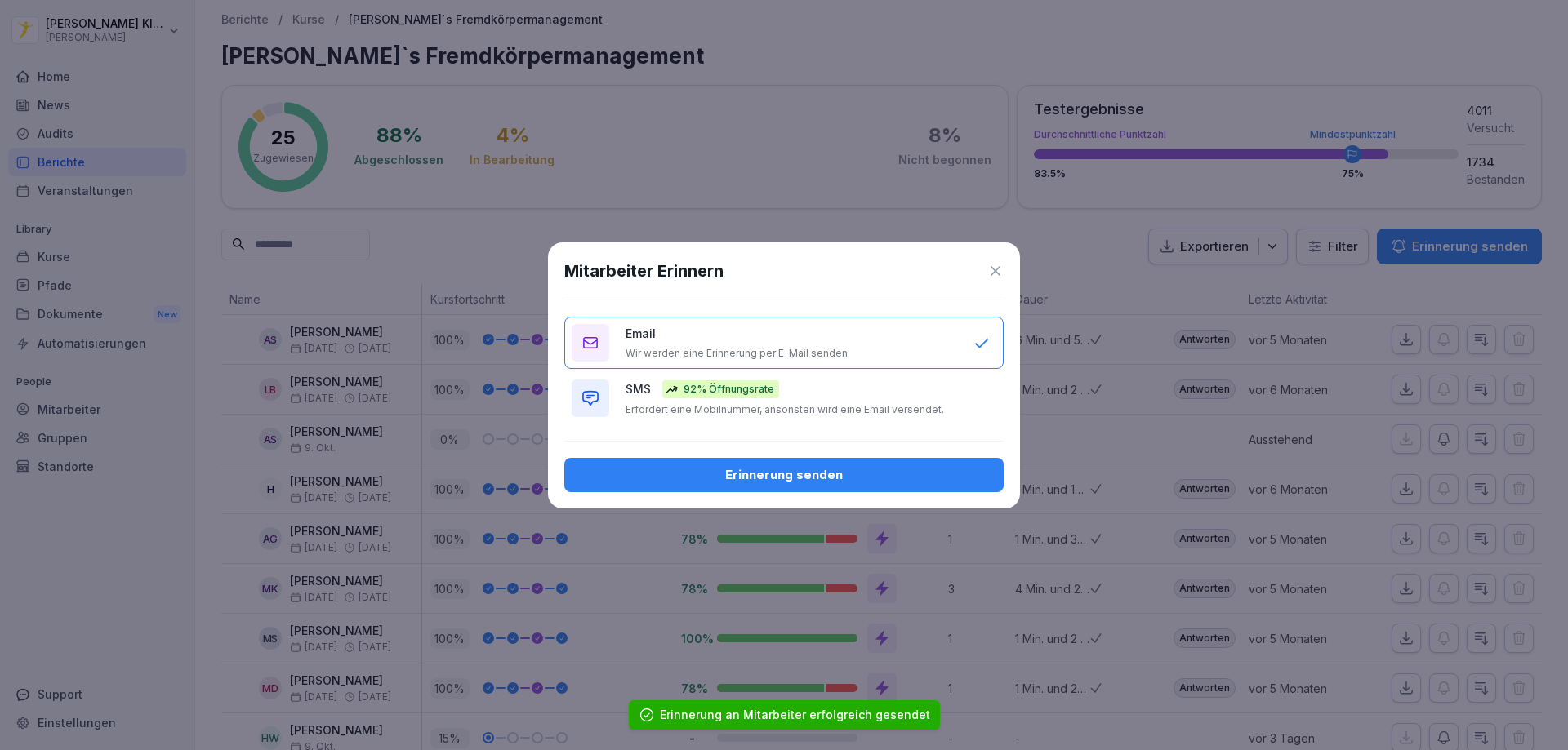
click at [817, 462] on button "Erinnerung senden" at bounding box center [784, 475] width 439 height 34
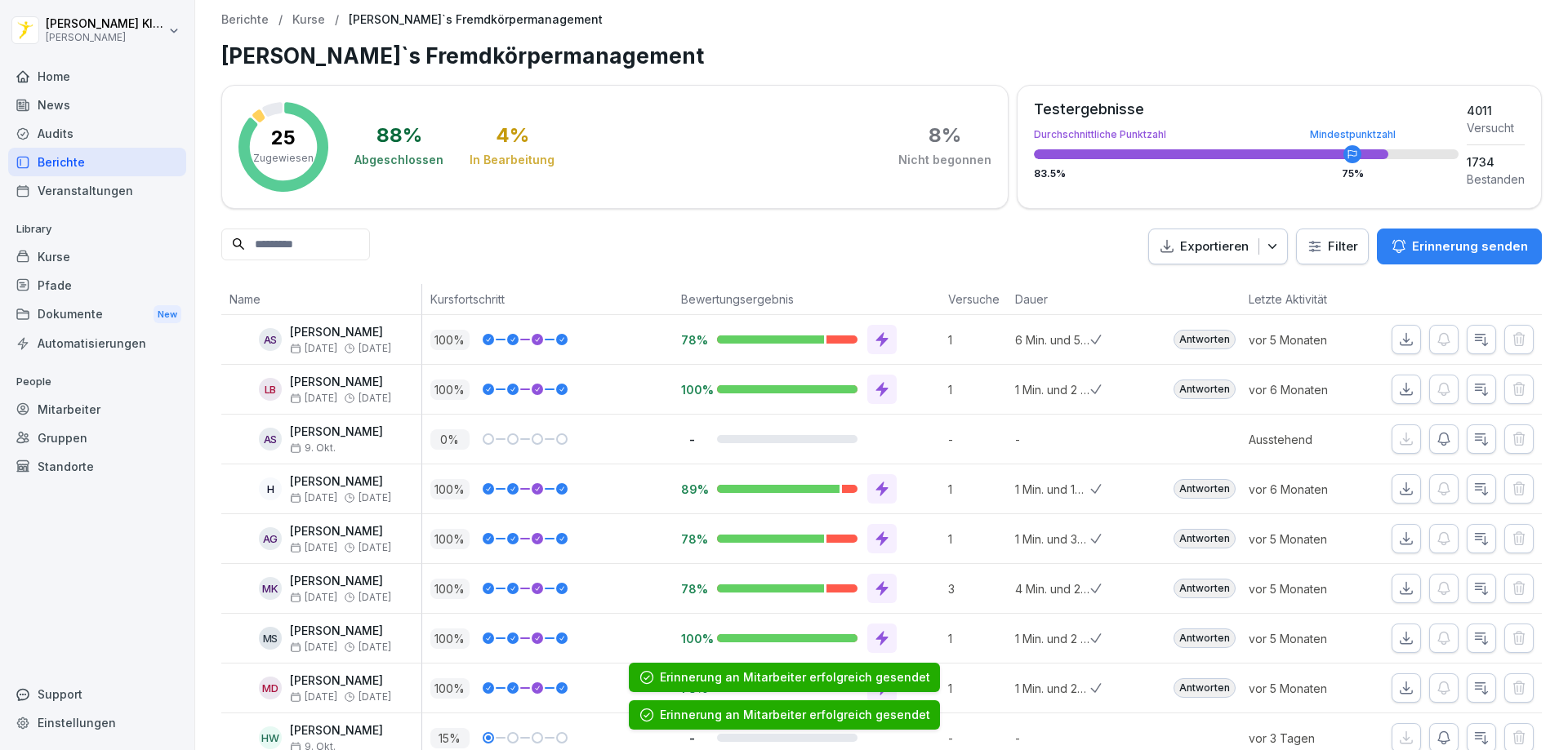
click at [100, 173] on div "Berichte" at bounding box center [97, 162] width 178 height 28
